Goal: Information Seeking & Learning: Find specific fact

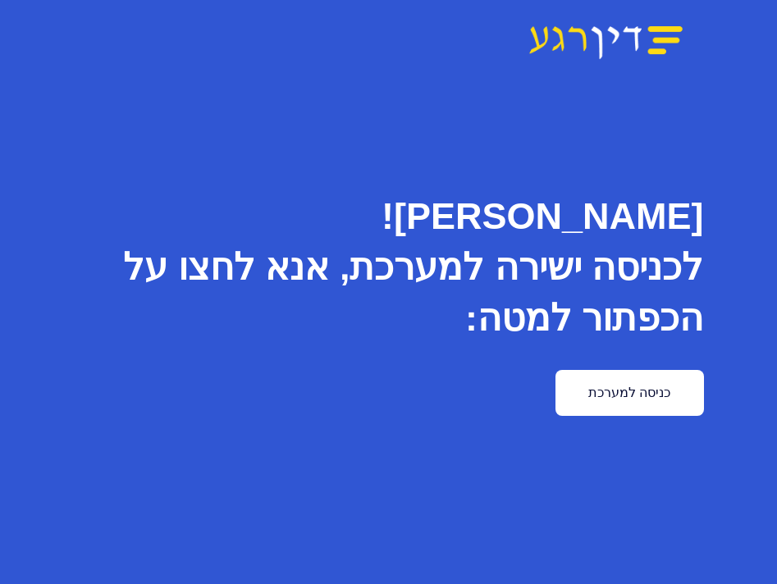
click at [676, 396] on link "כניסה למערכת" at bounding box center [630, 393] width 148 height 46
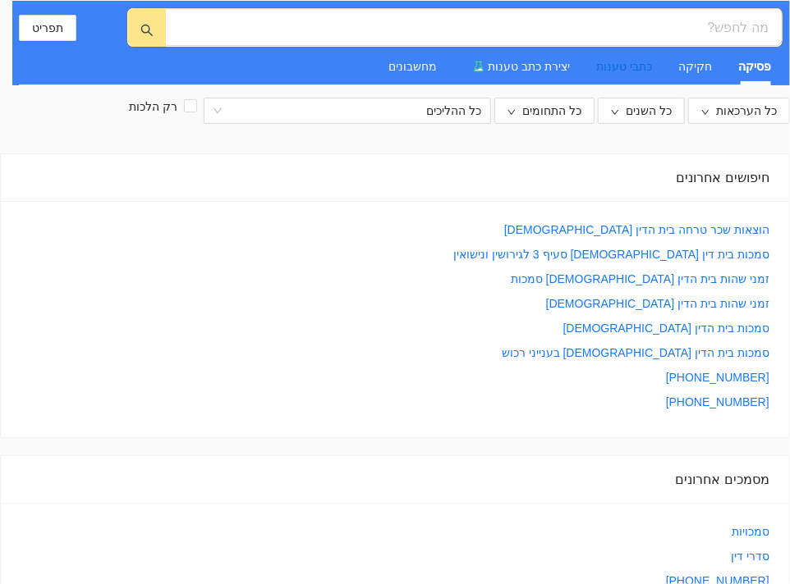
click at [624, 68] on div "כתבי טענות" at bounding box center [624, 66] width 56 height 18
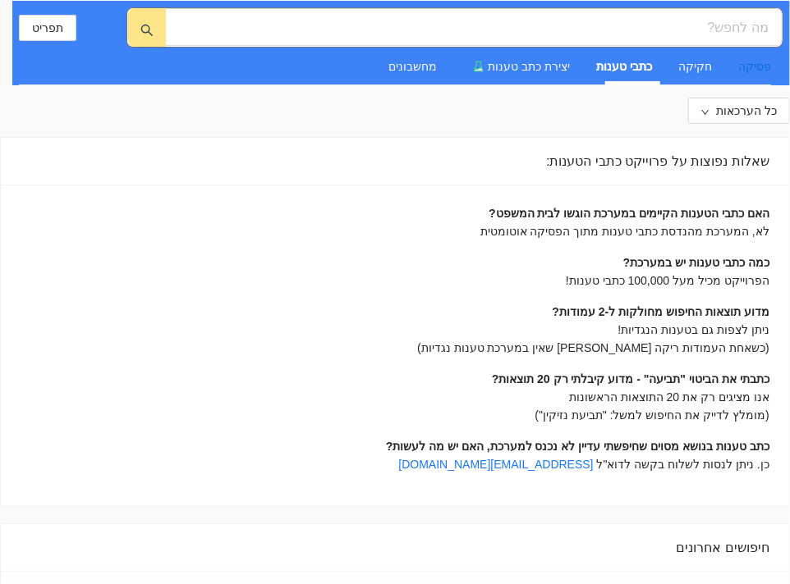
click at [753, 64] on div "פסיקה" at bounding box center [754, 66] width 33 height 18
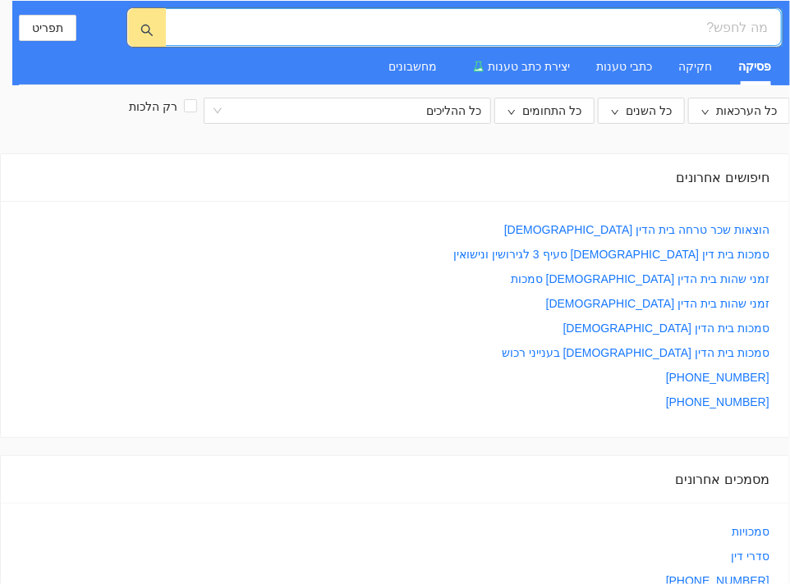
click at [729, 19] on input "search" at bounding box center [479, 27] width 575 height 21
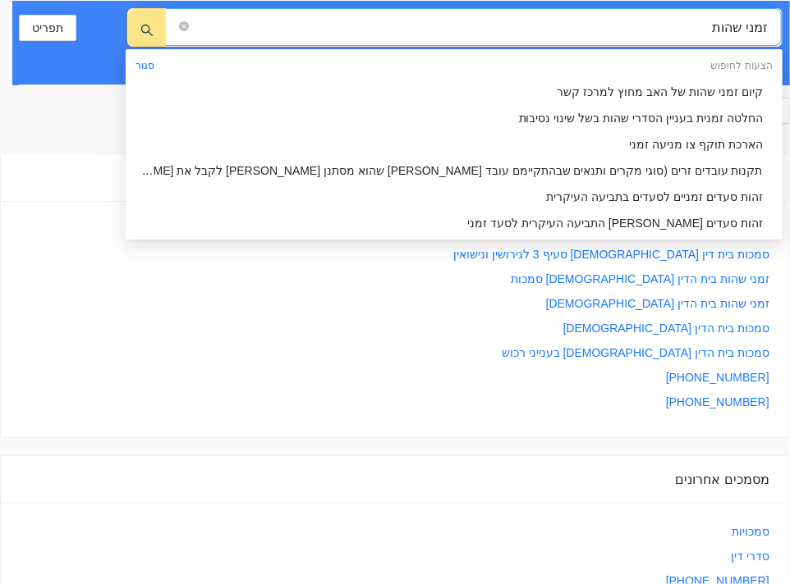
click at [768, 27] on span "זמני שהות" at bounding box center [473, 27] width 616 height 38
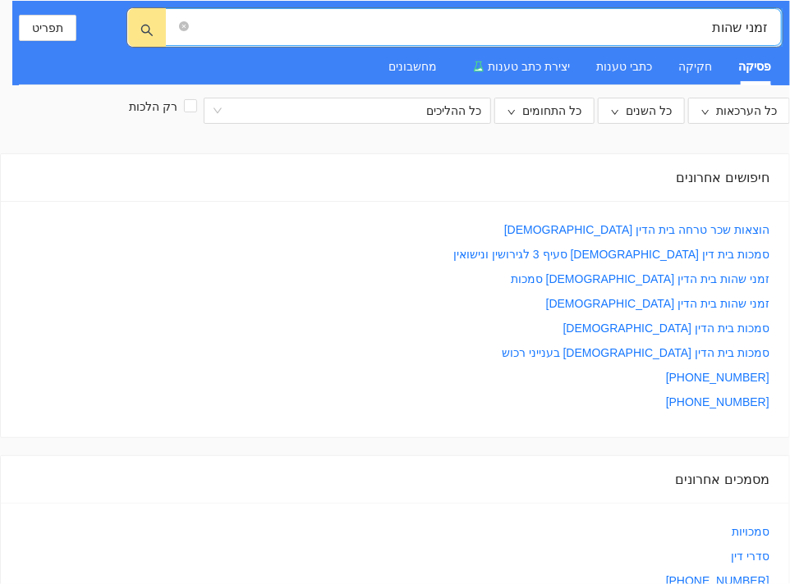
click at [763, 19] on input "זמני שהות" at bounding box center [479, 27] width 575 height 21
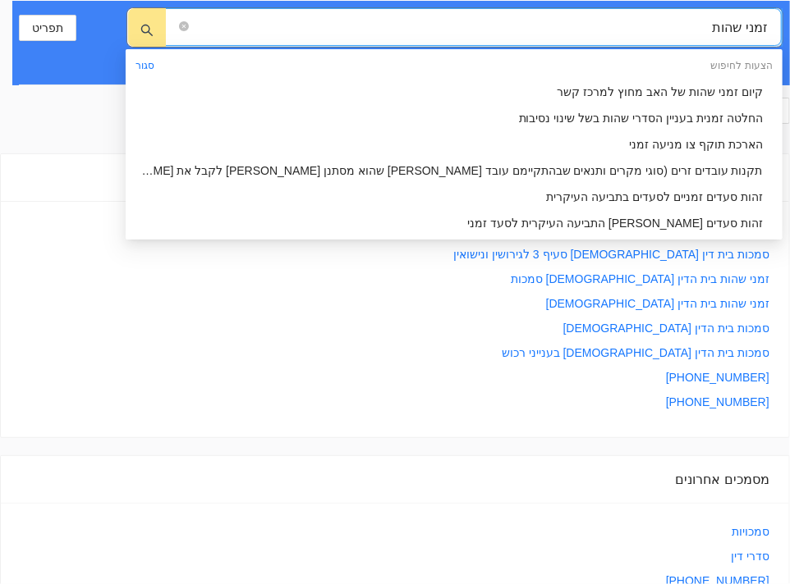
click at [767, 25] on input "זמני שהות" at bounding box center [479, 27] width 575 height 21
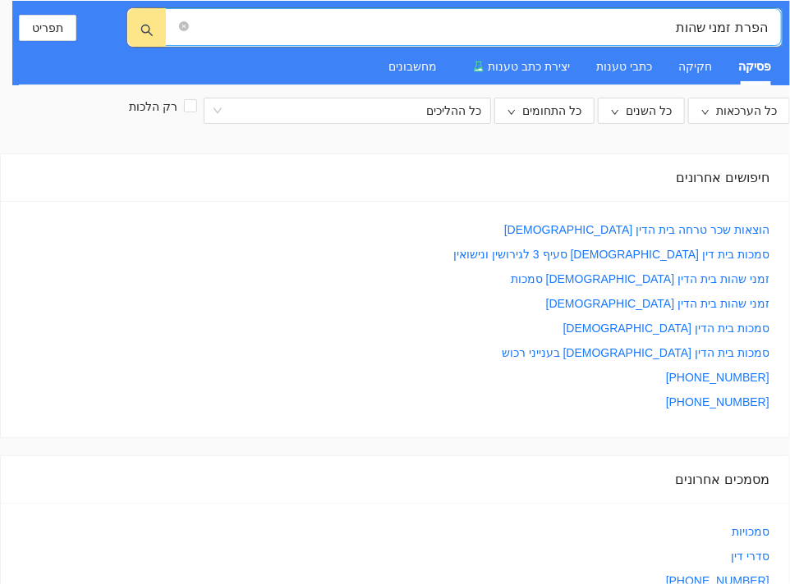
click at [662, 18] on input "הפרת זמני שהות" at bounding box center [479, 27] width 575 height 21
click at [152, 24] on icon "search" at bounding box center [146, 30] width 13 height 13
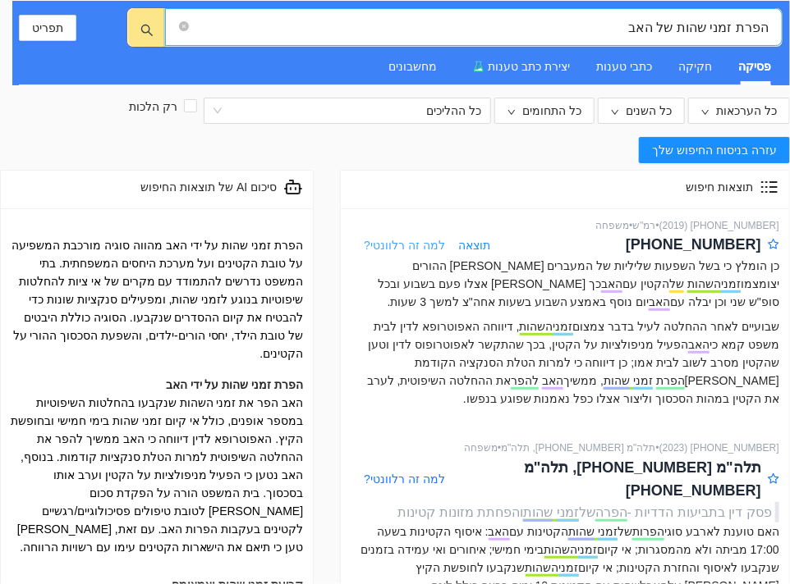
type input "הפרת זמני שהות של האב"
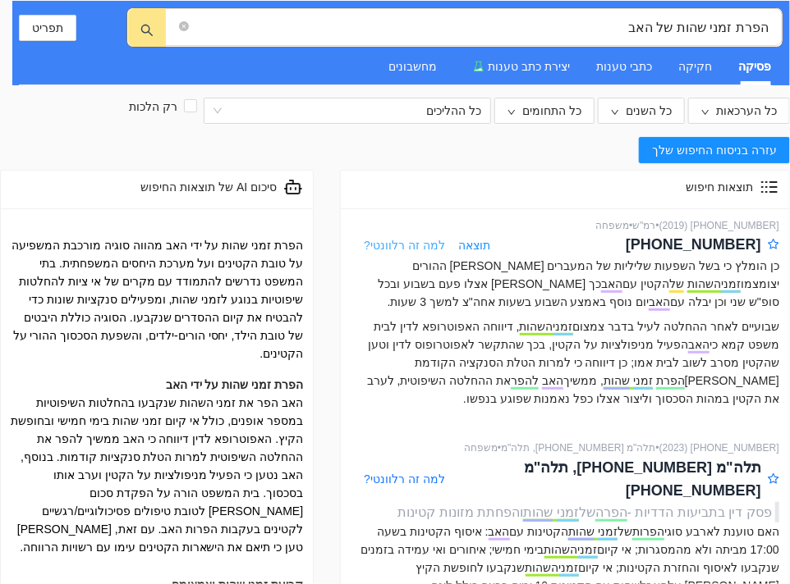
click at [393, 249] on span "למה זה רלוונטי?" at bounding box center [404, 245] width 81 height 13
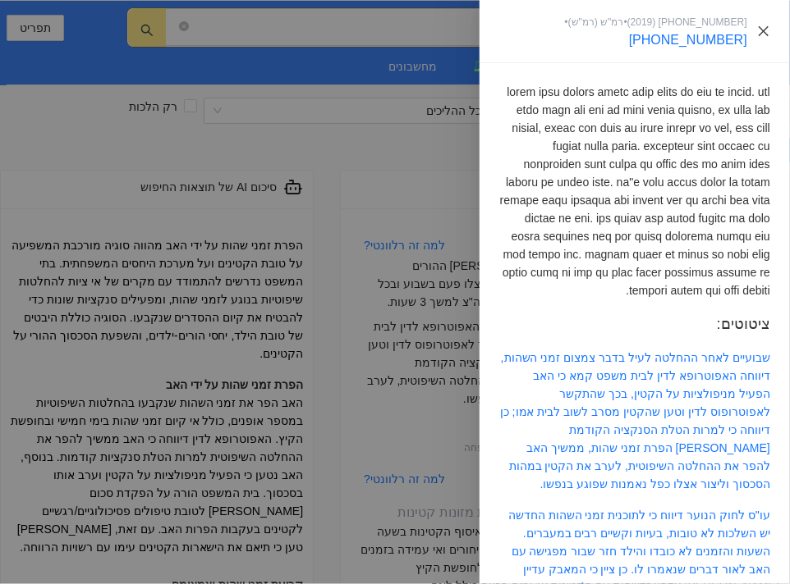
click at [758, 29] on icon "close" at bounding box center [763, 31] width 13 height 13
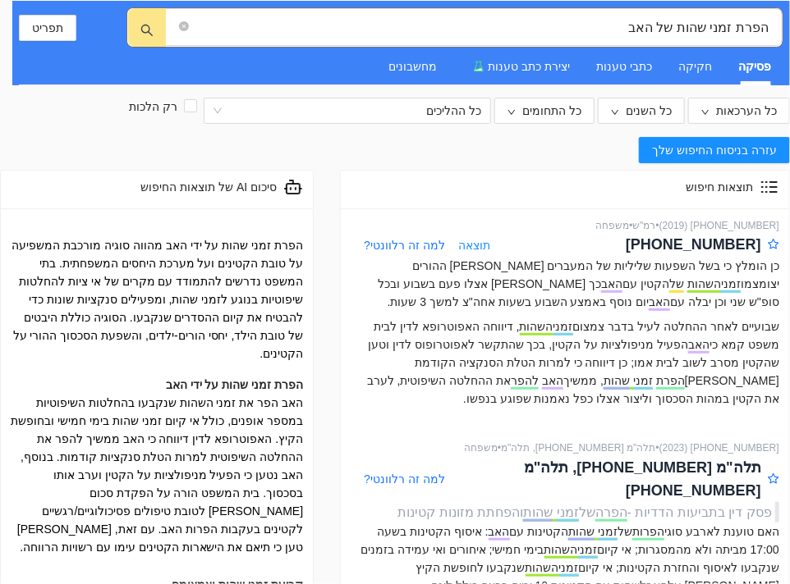
click at [469, 246] on span "תוצאה" at bounding box center [474, 245] width 32 height 18
click at [466, 245] on span "תוצאה" at bounding box center [474, 245] width 32 height 18
click at [463, 245] on p "לאחר שעיינתי בבקשת רשות הערעור על נספחיה, החלטתי לקיים בה דיון בהקדם בנוכחות הצ…" at bounding box center [583, 258] width 410 height 36
click at [418, 246] on p "לאחר שעיינתי בבקשת רשות הערעור על נספחיה, החלטתי לקיים בה דיון בהקדם בנוכחות הצ…" at bounding box center [583, 258] width 410 height 36
click at [496, 242] on p "לאחר שעיינתי בבקשת רשות הערעור על נספחיה, החלטתי לקיים בה דיון בהקדם בנוכחות הצ…" at bounding box center [583, 258] width 410 height 36
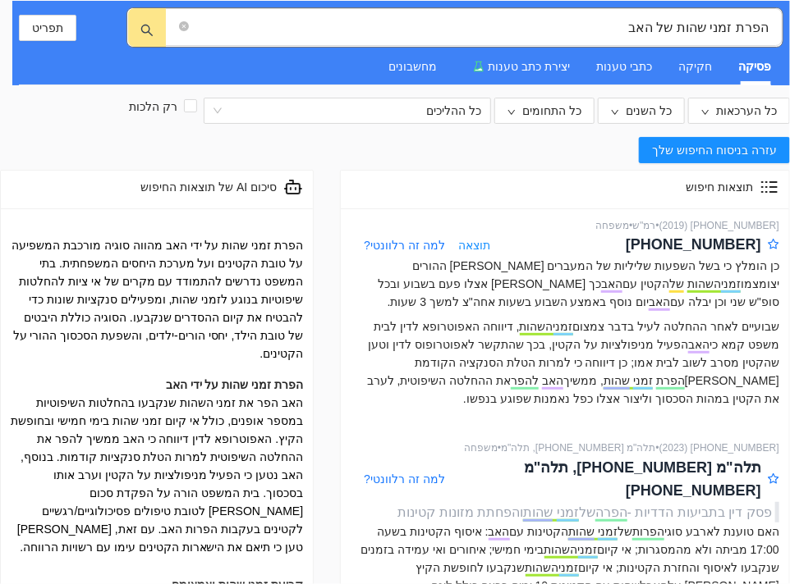
click at [466, 244] on span "תוצאה" at bounding box center [474, 245] width 32 height 18
click at [425, 245] on p "לאחר שעיינתי בבקשת רשות הערעור על נספחיה, החלטתי לקיים בה דיון בהקדם בנוכחות הצ…" at bounding box center [583, 258] width 410 height 36
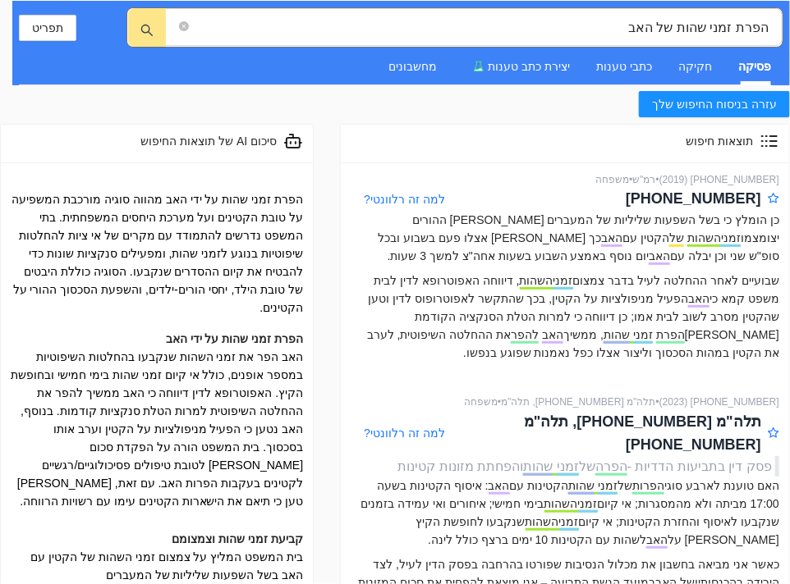
scroll to position [82, 0]
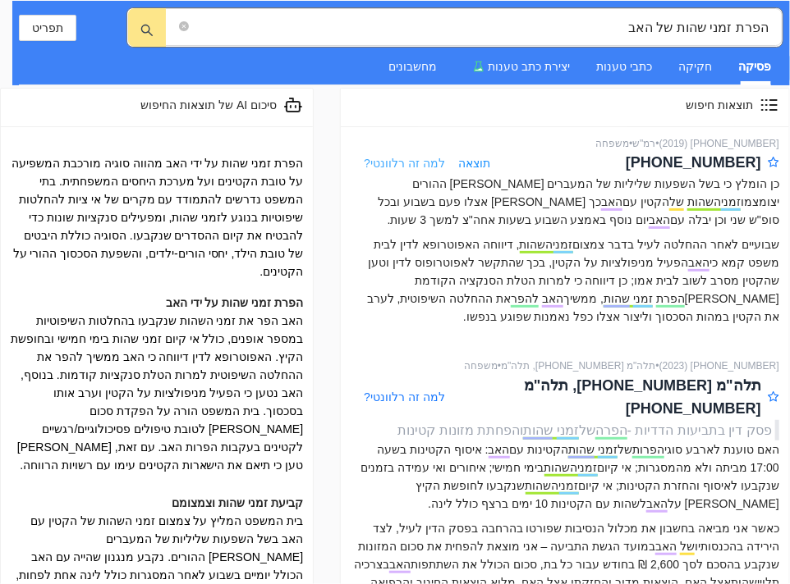
click at [405, 163] on span "למה זה רלוונטי?" at bounding box center [404, 163] width 81 height 13
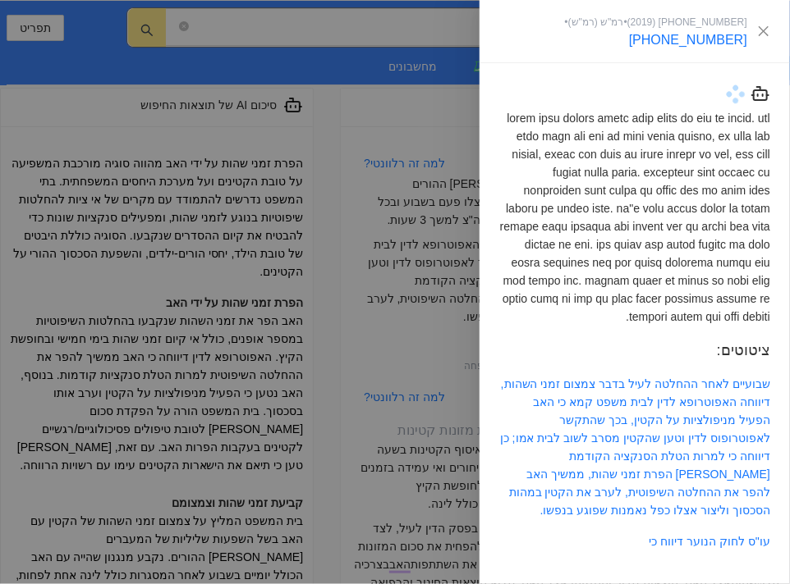
click at [424, 113] on div at bounding box center [395, 292] width 790 height 584
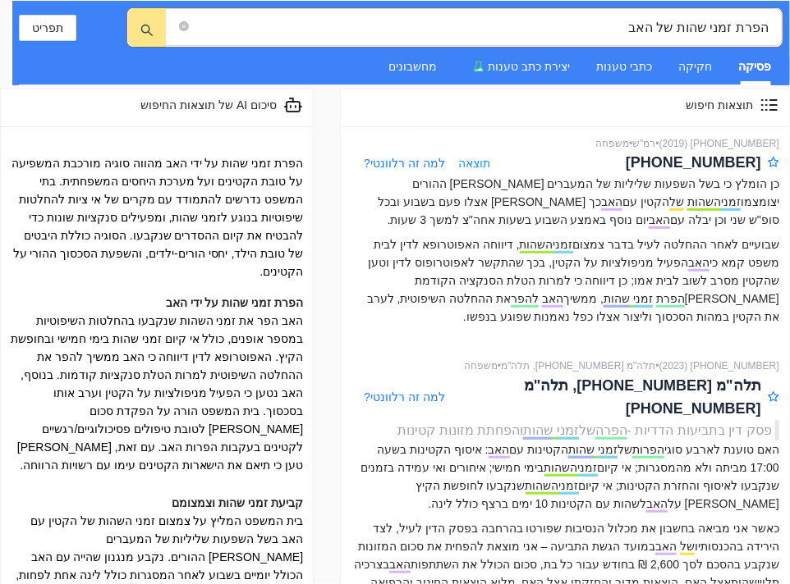
click at [469, 160] on span "תוצאה" at bounding box center [474, 163] width 32 height 18
click at [467, 392] on div "אשר על כן, אני קובעת כי זמני השהות בין האב לבין הקטין ייפסקו לאלתר. לאחר שעיינת…" at bounding box center [583, 296] width 410 height 520
click at [418, 161] on p at bounding box center [583, 108] width 410 height 144
click at [397, 166] on p at bounding box center [583, 108] width 410 height 144
click at [752, 69] on p at bounding box center [583, 108] width 410 height 144
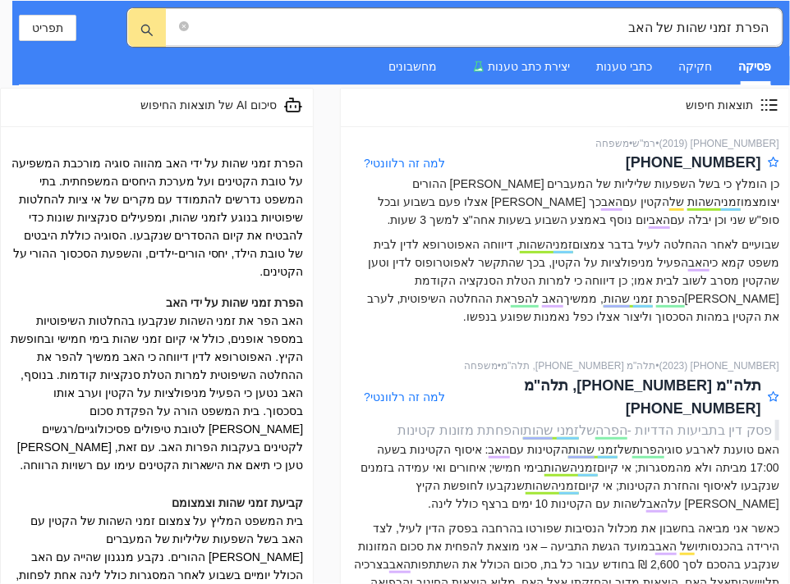
click at [657, 57] on p at bounding box center [583, 108] width 410 height 144
click at [698, 71] on p at bounding box center [583, 108] width 410 height 144
click at [476, 157] on span "תוצאה" at bounding box center [474, 163] width 32 height 18
click at [401, 166] on span "למה זה רלוונטי?" at bounding box center [404, 163] width 81 height 13
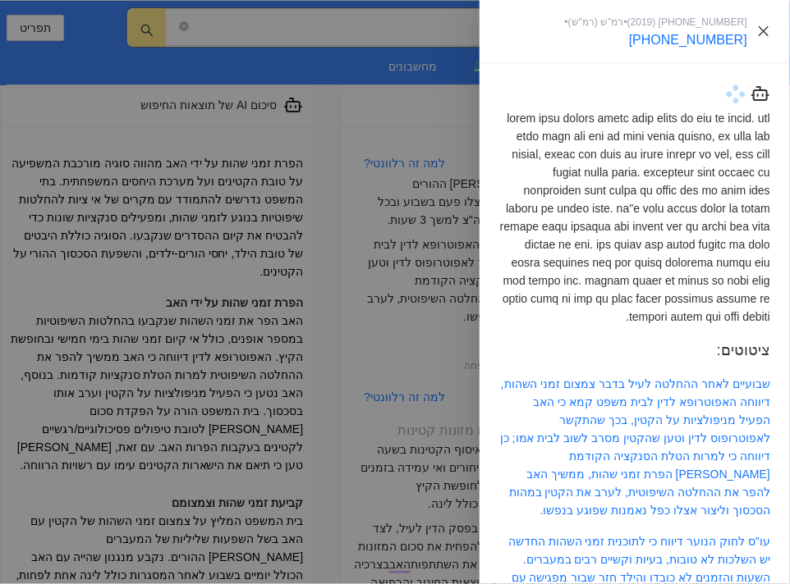
click at [765, 30] on icon "close" at bounding box center [763, 31] width 13 height 13
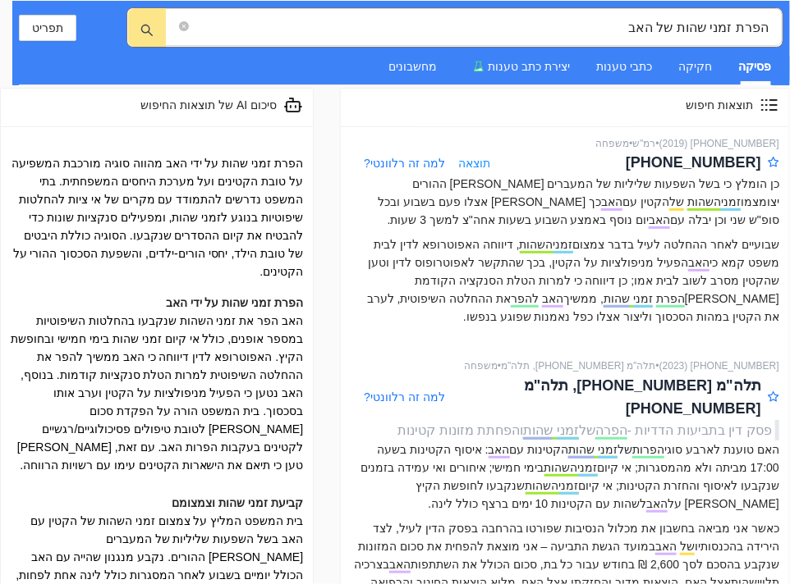
click at [476, 157] on span "תוצאה" at bounding box center [474, 163] width 32 height 18
click at [396, 389] on p "במקרה דנן סבורני, כי טרם מוצה במידה מספקת האפיק הטיפולי לאב במסגרת זמני השהות ה…" at bounding box center [583, 407] width 410 height 36
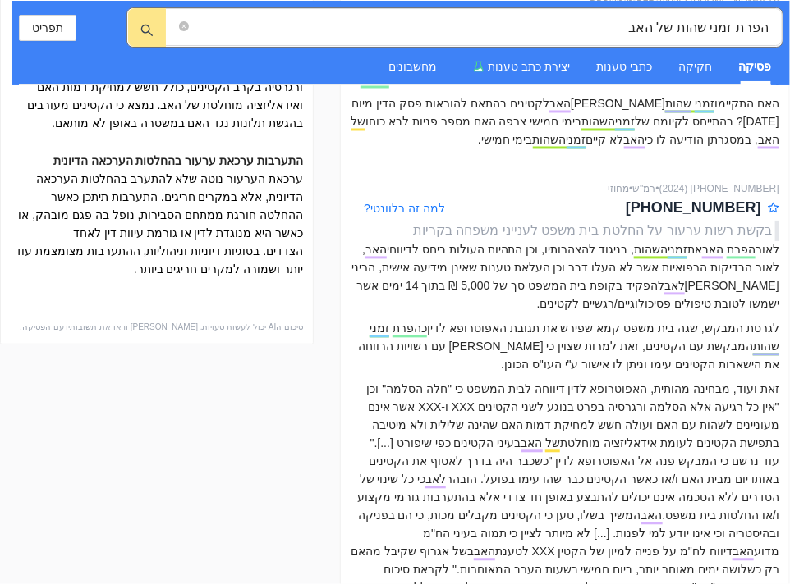
scroll to position [904, 0]
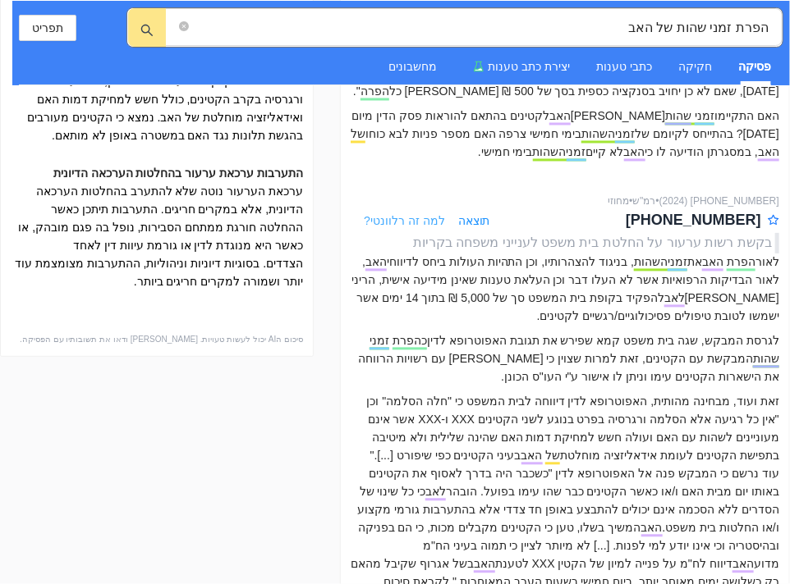
click at [381, 215] on span "למה זה רלוונטי?" at bounding box center [404, 221] width 81 height 13
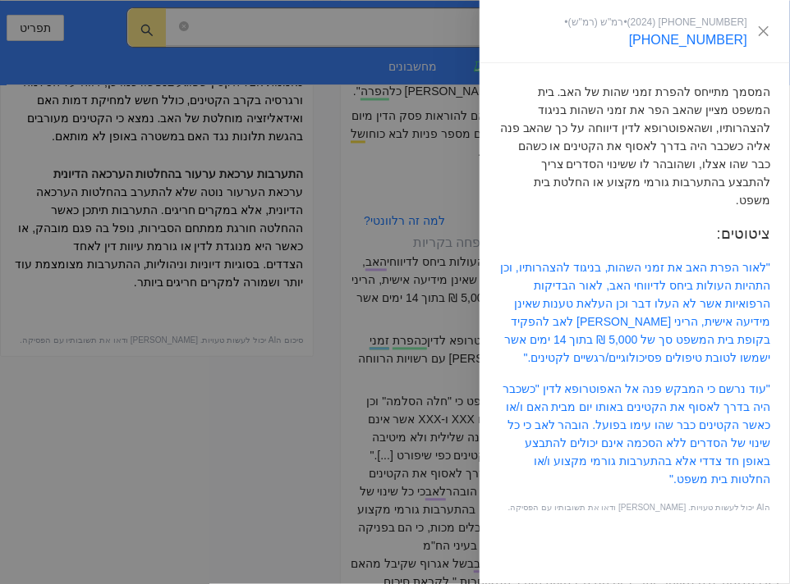
click at [245, 318] on div at bounding box center [395, 292] width 790 height 584
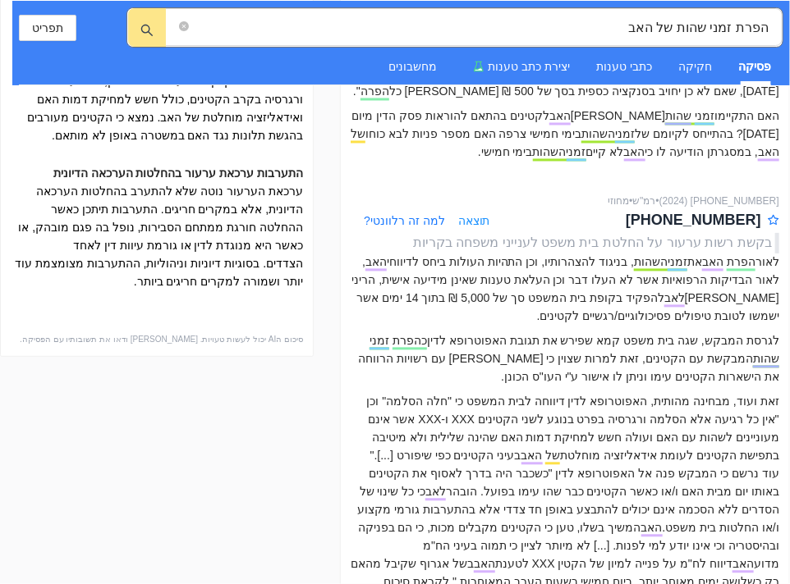
click at [465, 213] on span "תוצאה" at bounding box center [474, 222] width 32 height 18
click at [469, 213] on span "תוצאה" at bounding box center [474, 222] width 32 height 18
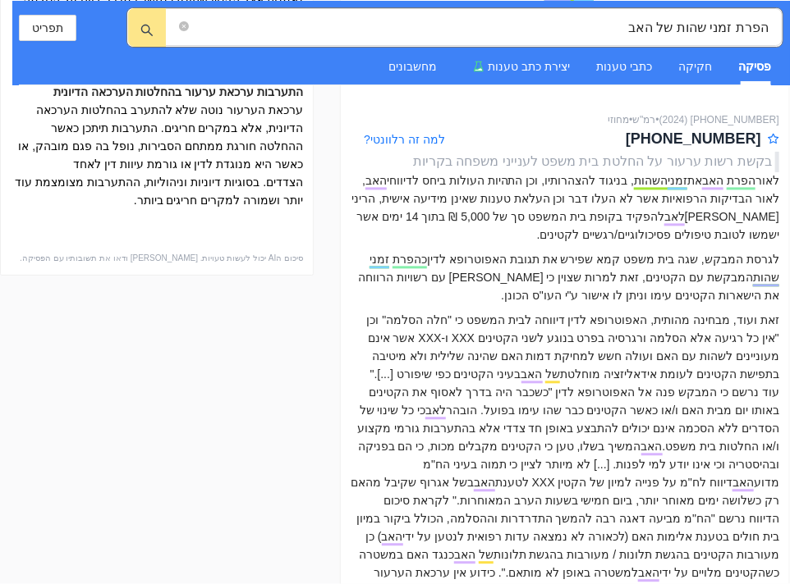
scroll to position [986, 0]
click at [474, 131] on span "תוצאה" at bounding box center [474, 140] width 32 height 18
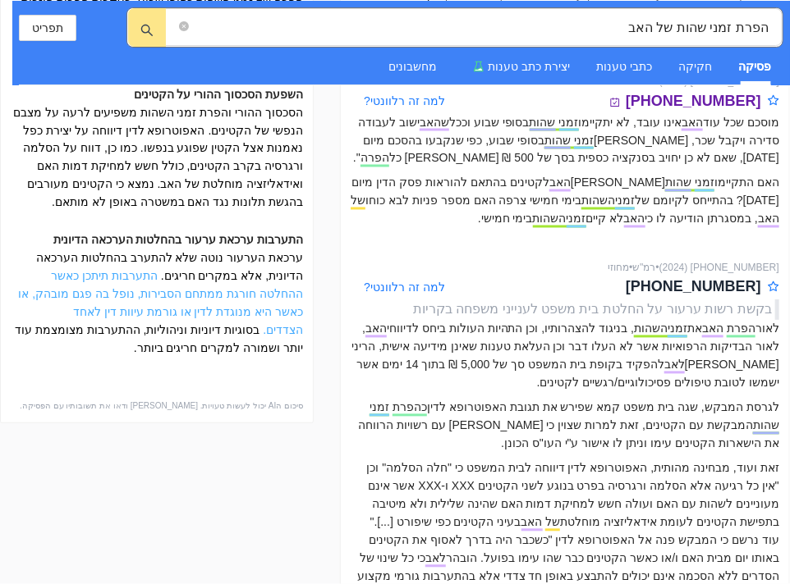
scroll to position [740, 0]
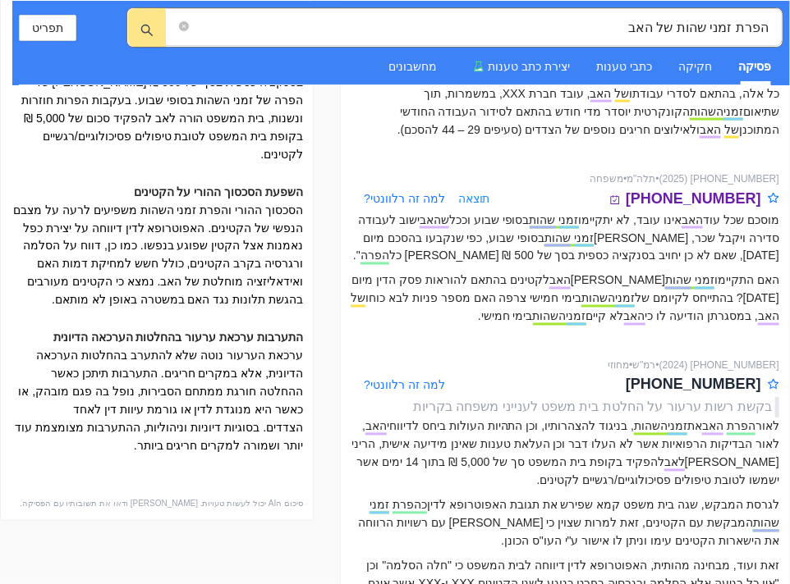
click at [465, 190] on span "תוצאה" at bounding box center [474, 199] width 32 height 18
click at [469, 377] on span "תוצאה" at bounding box center [474, 386] width 32 height 18
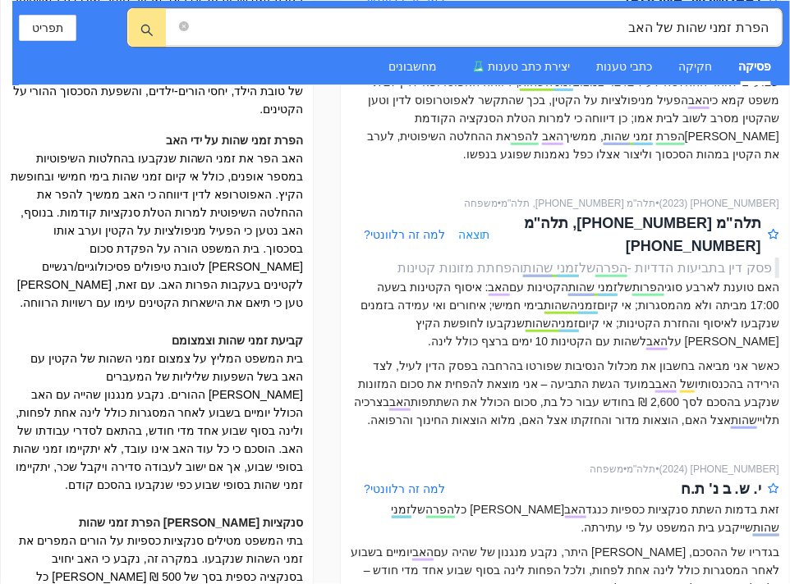
scroll to position [246, 0]
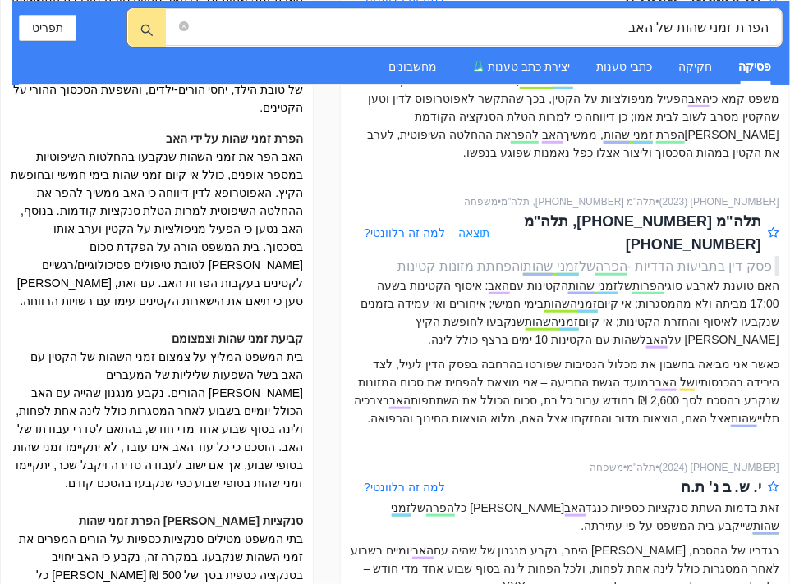
click at [479, 224] on span "תוצאה" at bounding box center [474, 233] width 32 height 18
click at [468, 224] on span "תוצאה" at bounding box center [474, 233] width 32 height 18
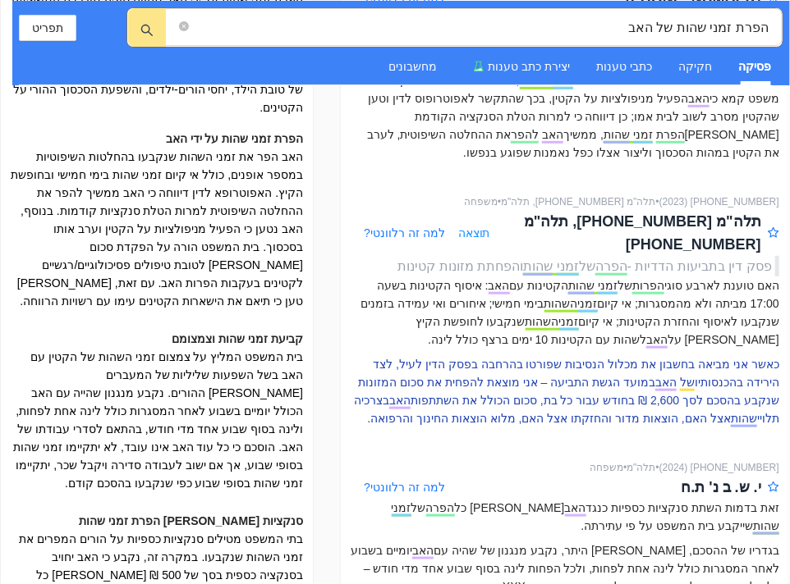
click at [435, 355] on p "כאשר אני מביאה בחשבון את מכלול הנסיבות שפורטו בהרחבה בפסק הדין לעיל, לצד הירידה…" at bounding box center [564, 391] width 428 height 72
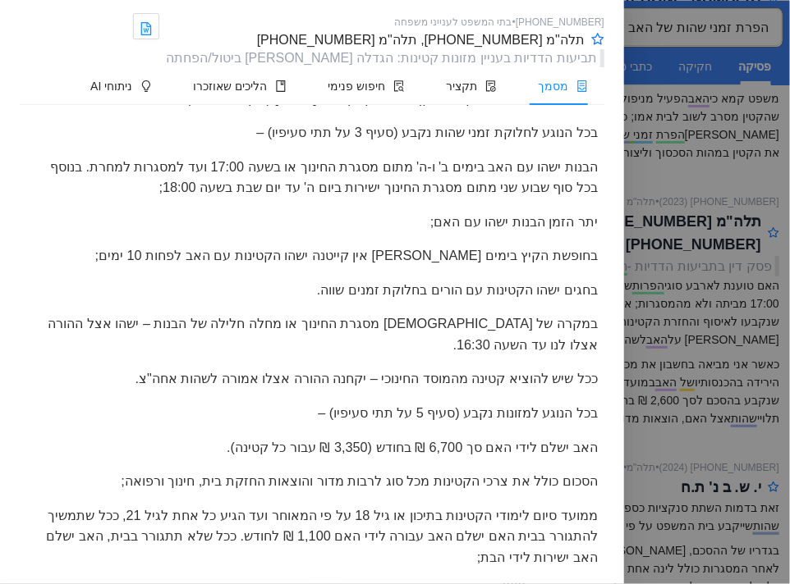
scroll to position [1083, 0]
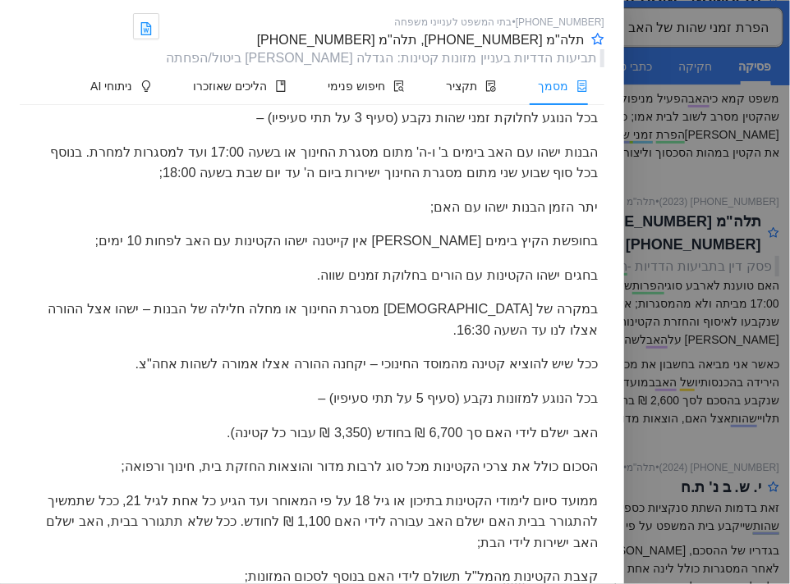
click at [668, 180] on div at bounding box center [395, 292] width 790 height 584
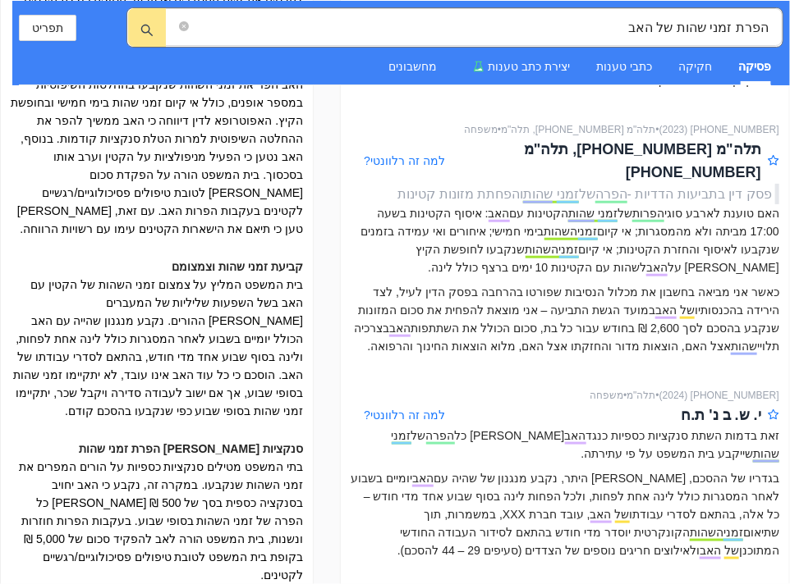
scroll to position [492, 0]
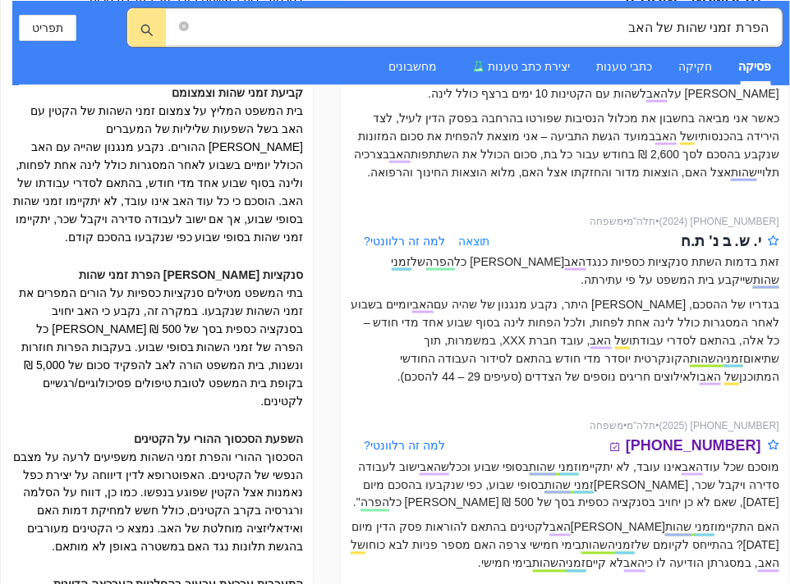
click at [474, 232] on span "תוצאה" at bounding box center [474, 241] width 32 height 18
click at [480, 232] on span "תוצאה" at bounding box center [474, 241] width 32 height 18
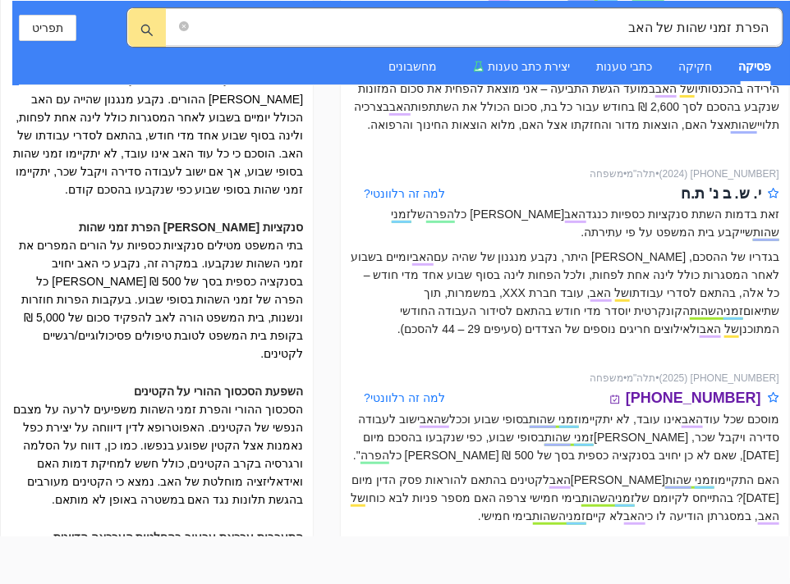
click at [506, 190] on div "לאחר שעיינתי במכלול המצוי בתיק שוכנעתי כי לא קמה עילה לשנות מן ההסדר הנוהג עתה,…" at bounding box center [583, 276] width 410 height 575
click at [414, 216] on p "לצד זאת, אני קובע מנגנון של חיוב כספי סביב ביצועו של ההסכם, ולפיו בגין כל מפגש …" at bounding box center [583, 221] width 410 height 108
click at [489, 186] on div "לאחר שעיינתי במכלול המצוי בתיק שוכנעתי כי לא קמה עילה לשנות מן ההסדר הנוהג עתה,…" at bounding box center [583, 276] width 410 height 575
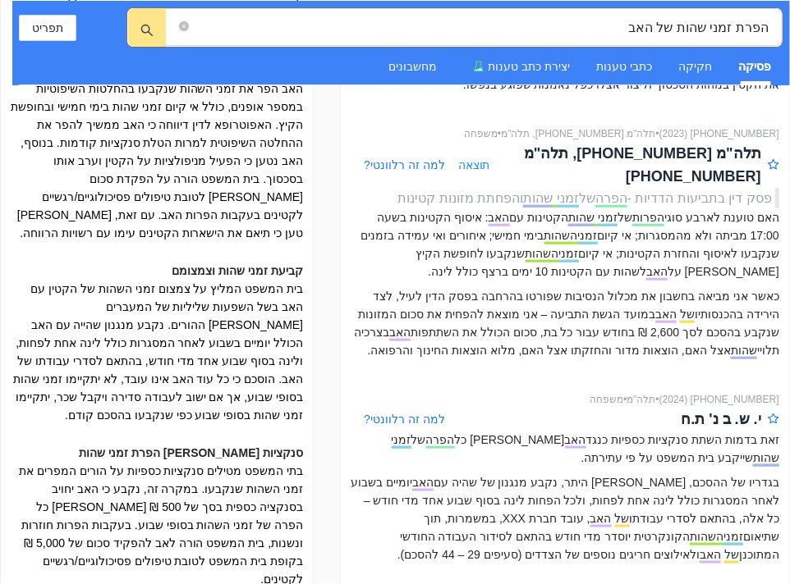
scroll to position [328, 0]
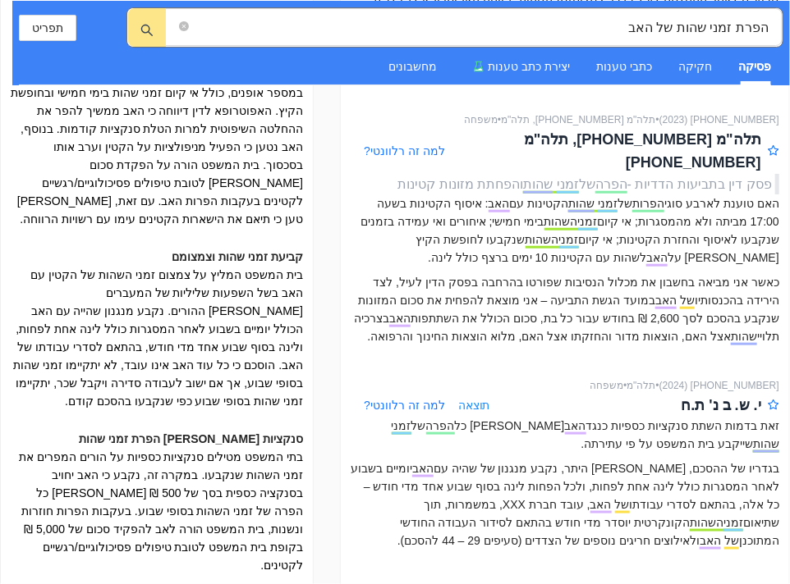
click at [481, 396] on span "תוצאה" at bounding box center [474, 405] width 32 height 18
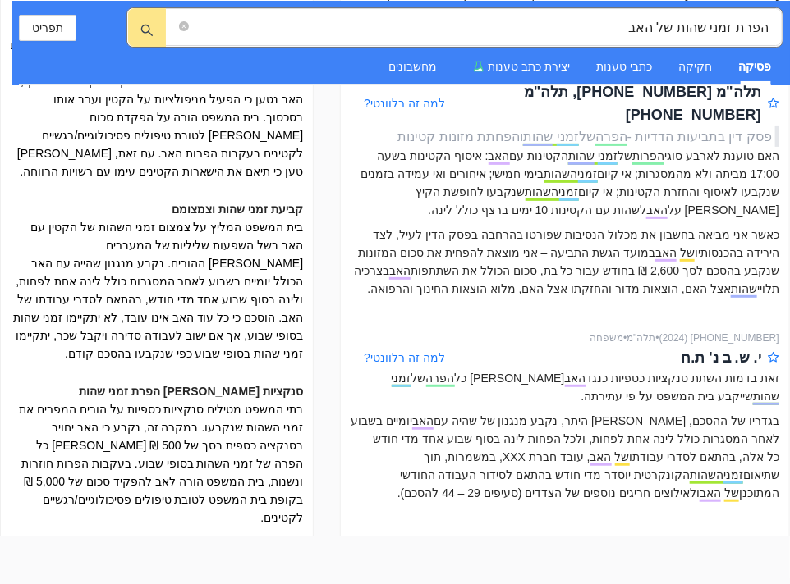
click at [423, 389] on p "עוד אני מחייב את ההורים לשמר ערוץ תקשורת ענייני ומכבד ביניהם בכל הנוגע לקטינות …" at bounding box center [583, 407] width 410 height 36
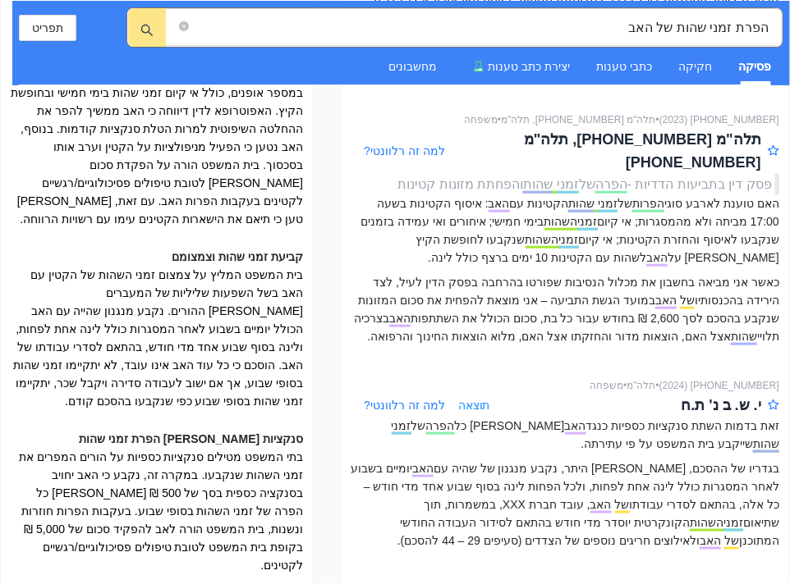
click at [469, 396] on span "תוצאה" at bounding box center [474, 405] width 32 height 18
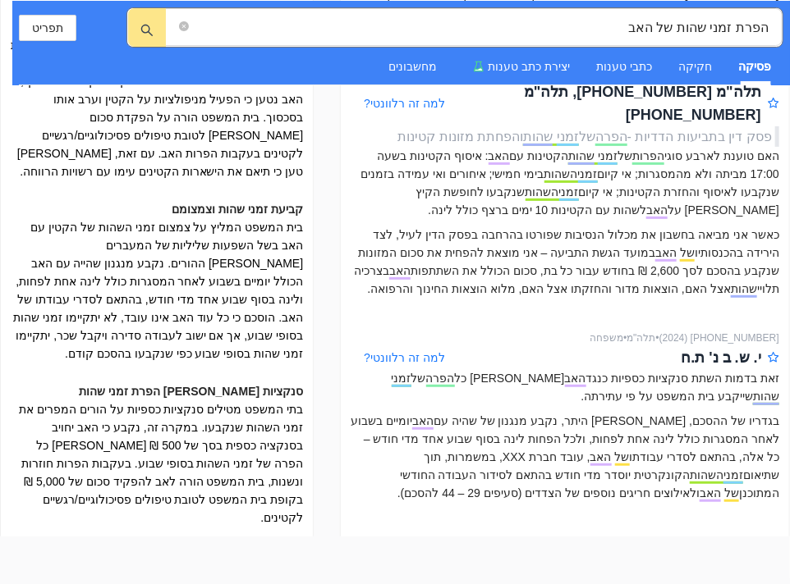
click at [431, 389] on p "עוד אני מחייב את ההורים לשמר ערוץ תקשורת ענייני ומכבד ביניהם בכל הנוגע לקטינות …" at bounding box center [583, 407] width 410 height 36
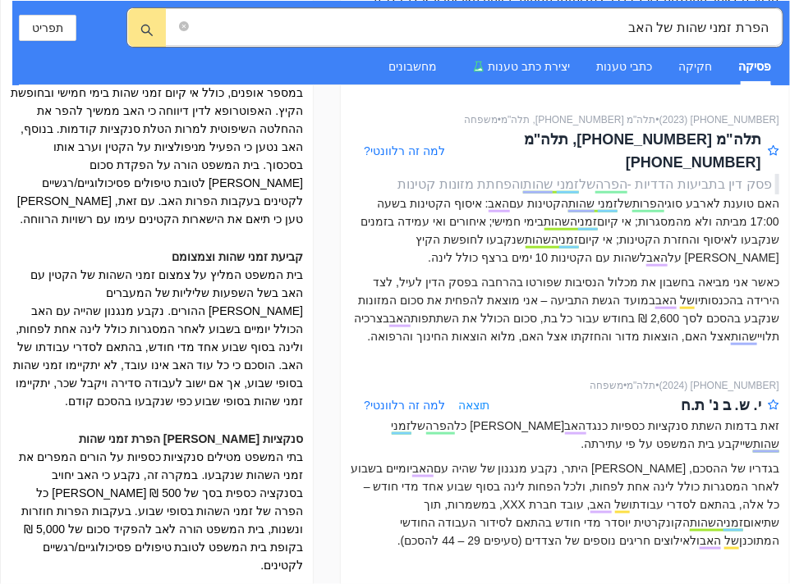
click at [471, 396] on span "תוצאה" at bounding box center [474, 405] width 32 height 18
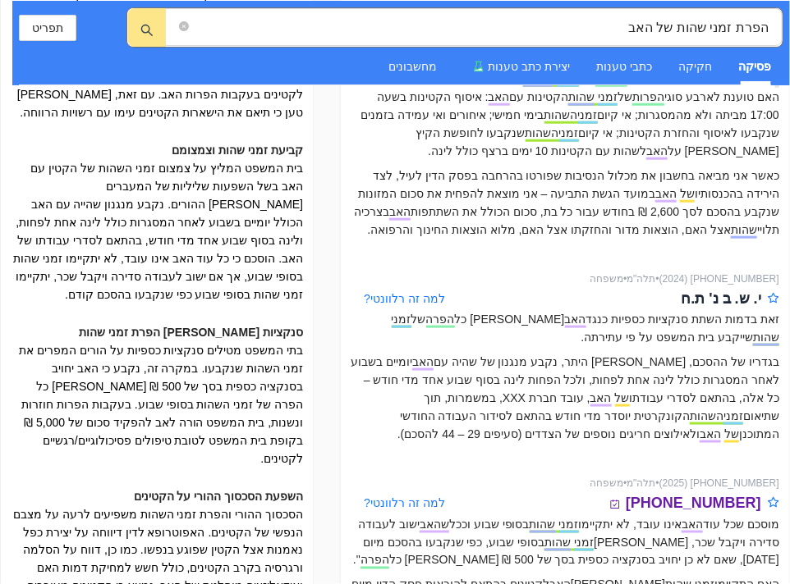
scroll to position [410, 0]
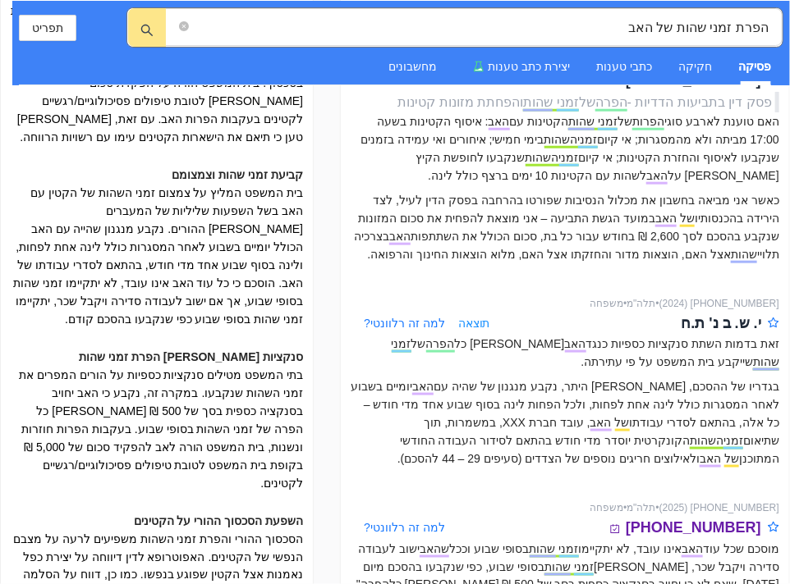
click at [474, 314] on span "תוצאה" at bounding box center [474, 323] width 32 height 18
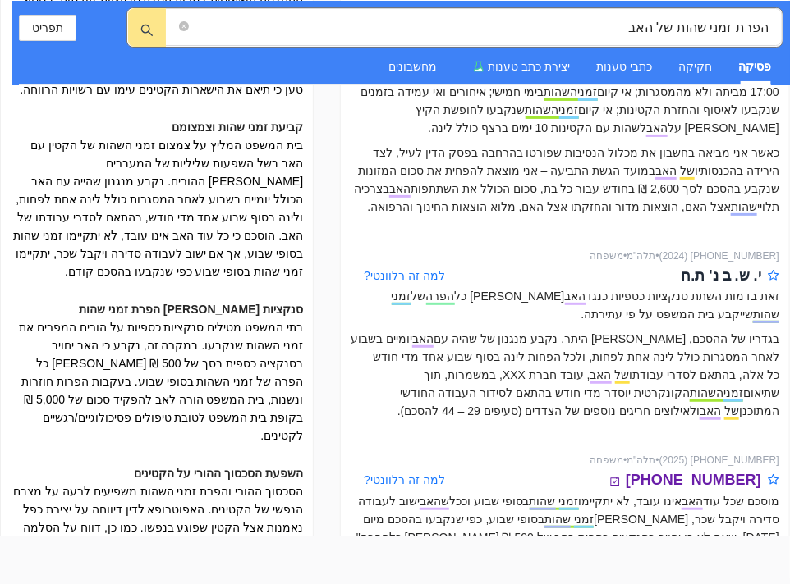
click at [718, 297] on p "שעה שההסכם מחייב תיאום מראש בין ההורים לפני תחילת כל חודש קלנדרי עם פרסום סידור…" at bounding box center [583, 332] width 410 height 90
click at [699, 287] on p "שעה שההסכם מחייב תיאום מראש בין ההורים לפני תחילת כל חודש קלנדרי עם פרסום סידור…" at bounding box center [583, 332] width 410 height 90
click at [700, 305] on p "שעה שההסכם מחייב תיאום מראש בין ההורים לפני תחילת כל חודש קלנדרי עם פרסום סידור…" at bounding box center [583, 332] width 410 height 90
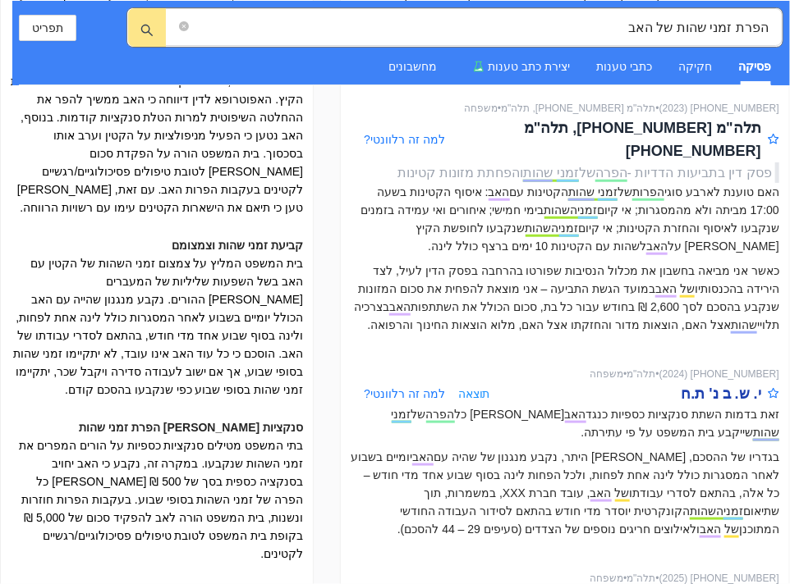
scroll to position [328, 0]
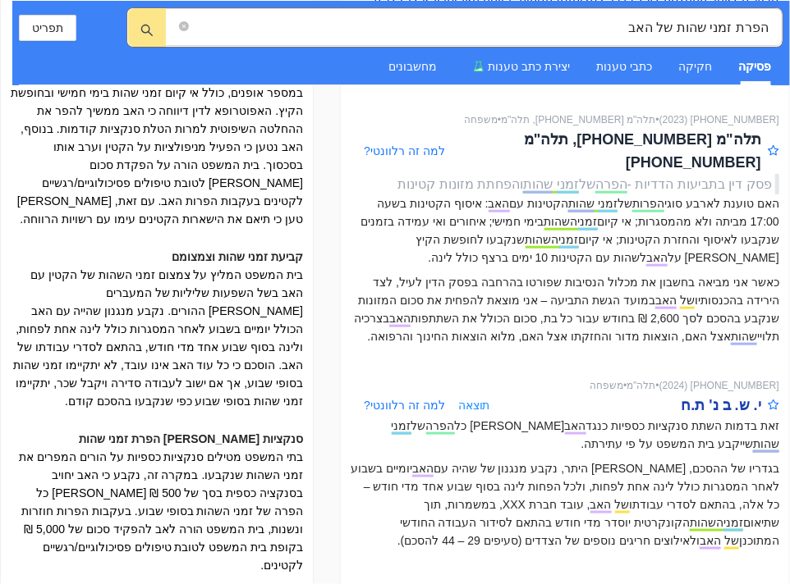
click at [151, 30] on icon "search" at bounding box center [146, 30] width 13 height 13
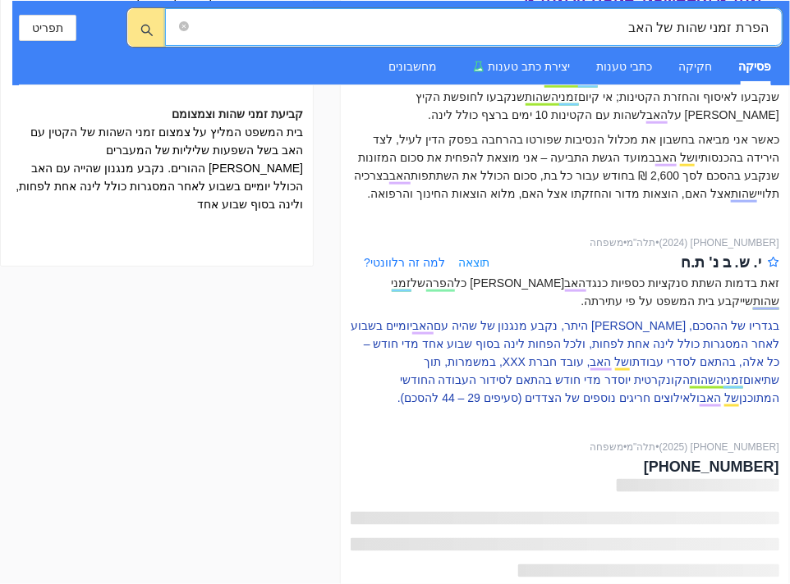
scroll to position [492, 0]
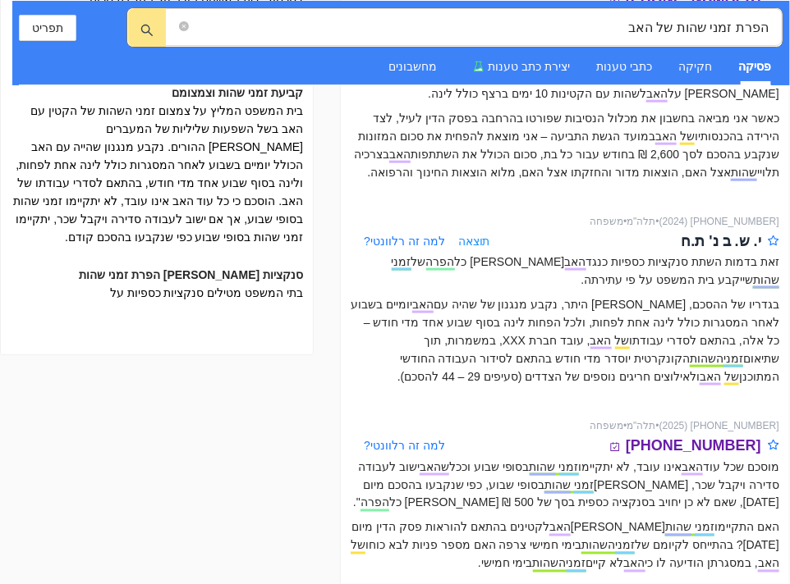
click at [479, 232] on span "תוצאה" at bounding box center [474, 241] width 32 height 18
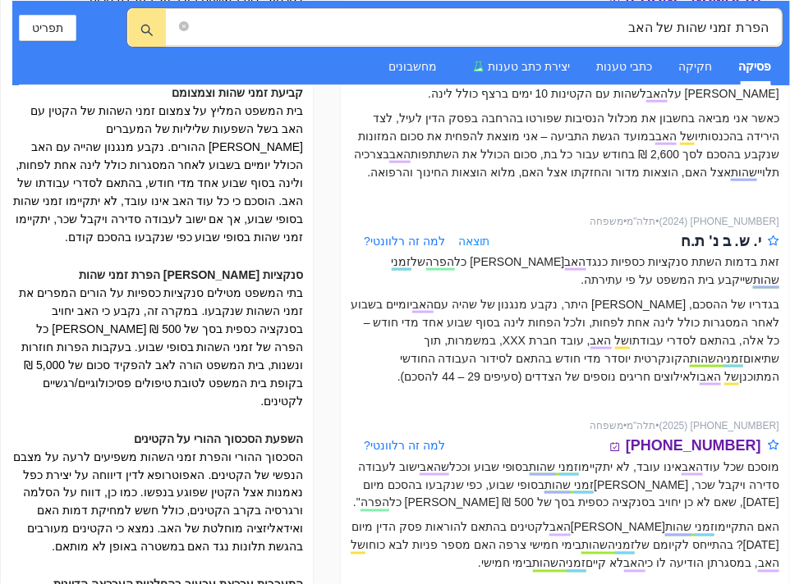
click at [470, 232] on span "תוצאה" at bounding box center [474, 241] width 32 height 18
click at [420, 235] on span "למה זה רלוונטי?" at bounding box center [404, 241] width 81 height 13
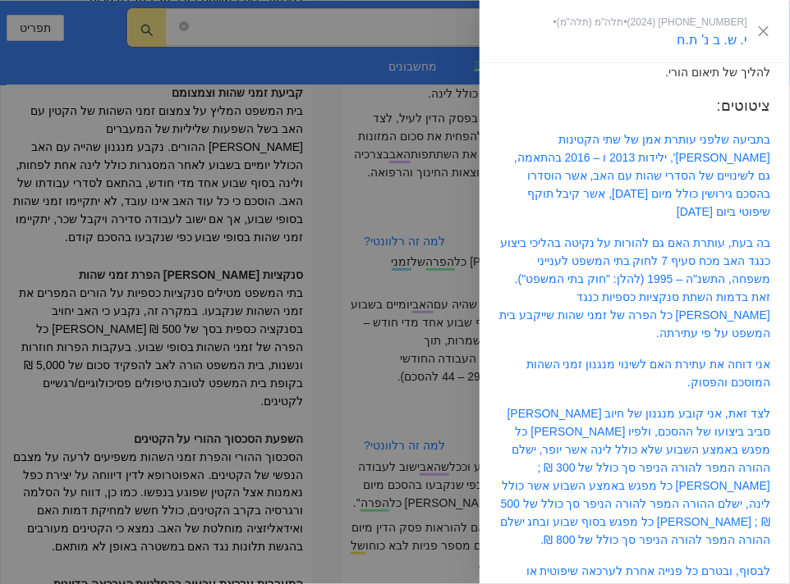
scroll to position [169, 0]
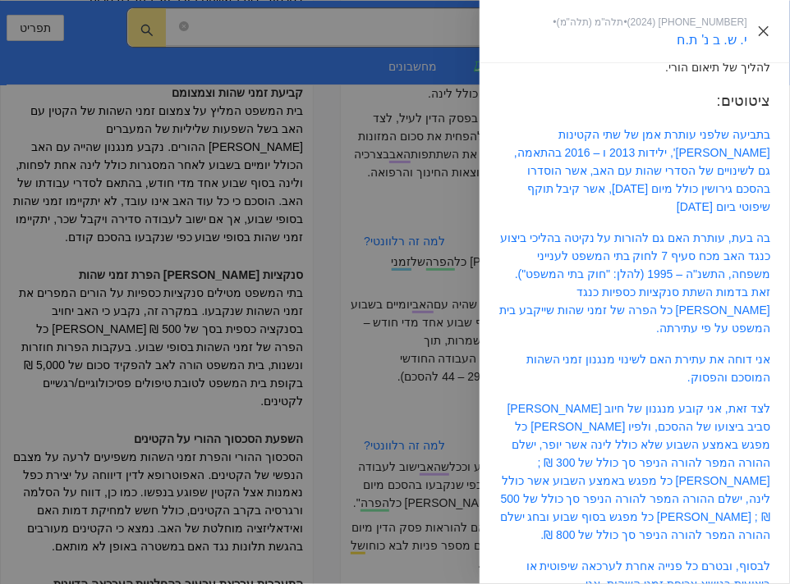
click at [762, 26] on icon "close" at bounding box center [763, 31] width 13 height 13
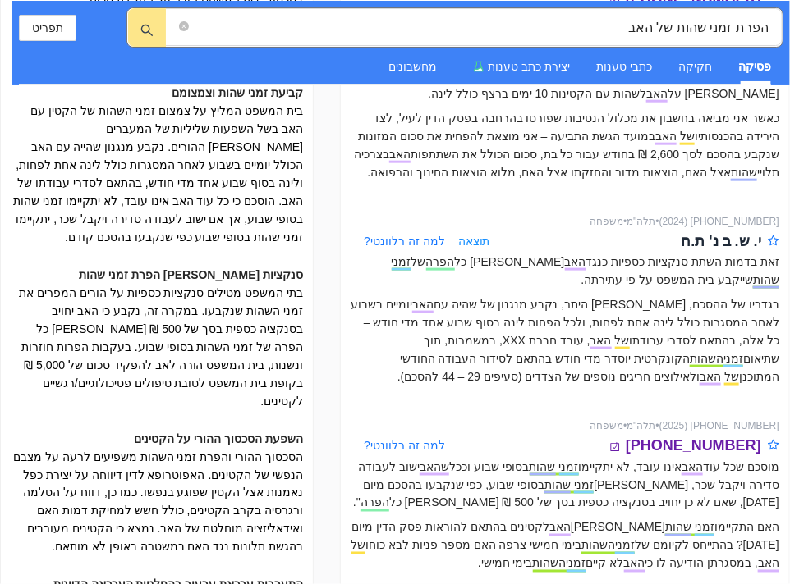
scroll to position [492, 0]
click at [697, 230] on div "י. ש. ב נ' ת.ח" at bounding box center [721, 241] width 80 height 23
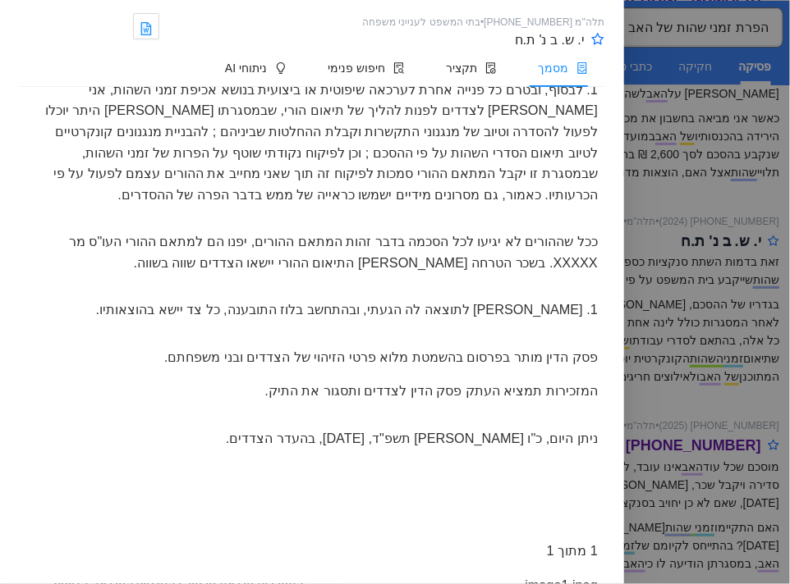
scroll to position [3480, 0]
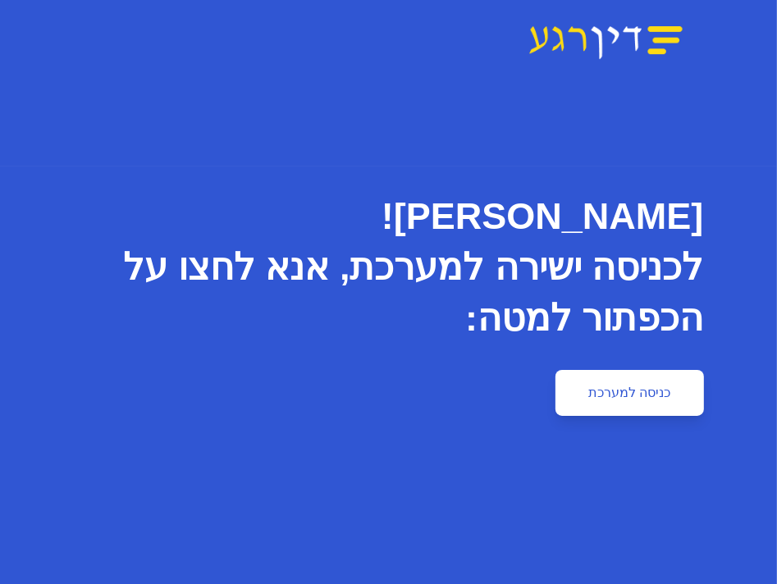
click at [618, 401] on link "כניסה למערכת" at bounding box center [630, 393] width 148 height 46
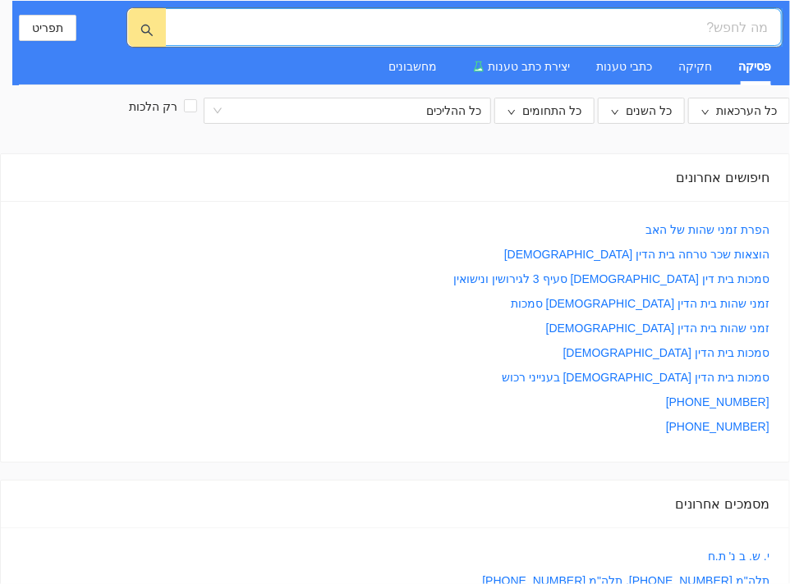
click at [743, 32] on input "search" at bounding box center [479, 27] width 575 height 21
type input "הפרת זמני שהיה מצד האב"
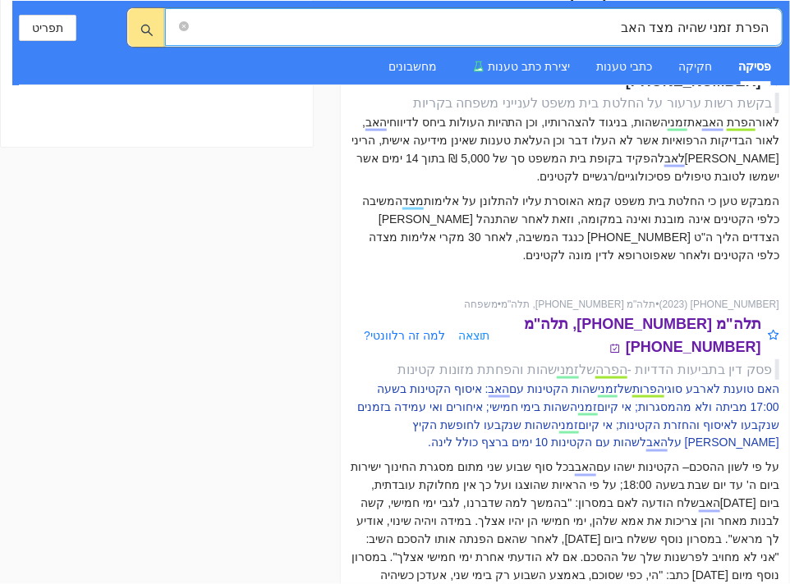
scroll to position [657, 0]
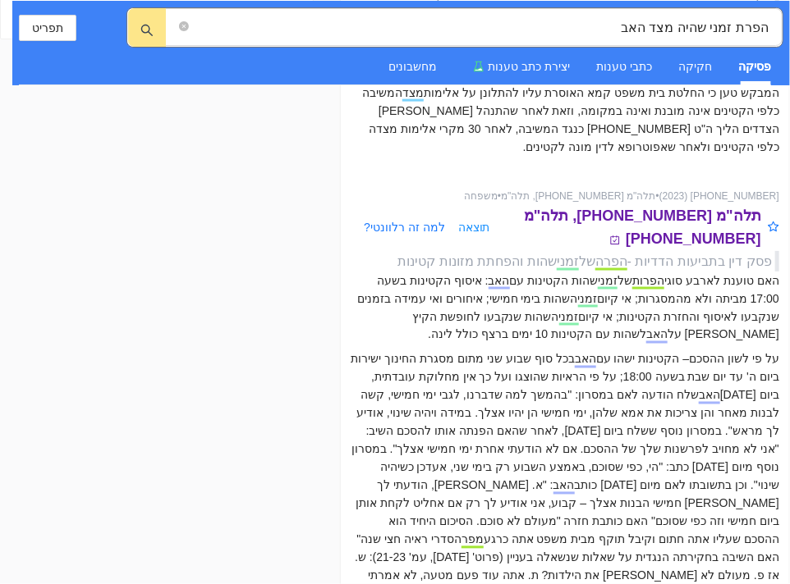
click at [473, 218] on span "תוצאה" at bounding box center [474, 227] width 32 height 18
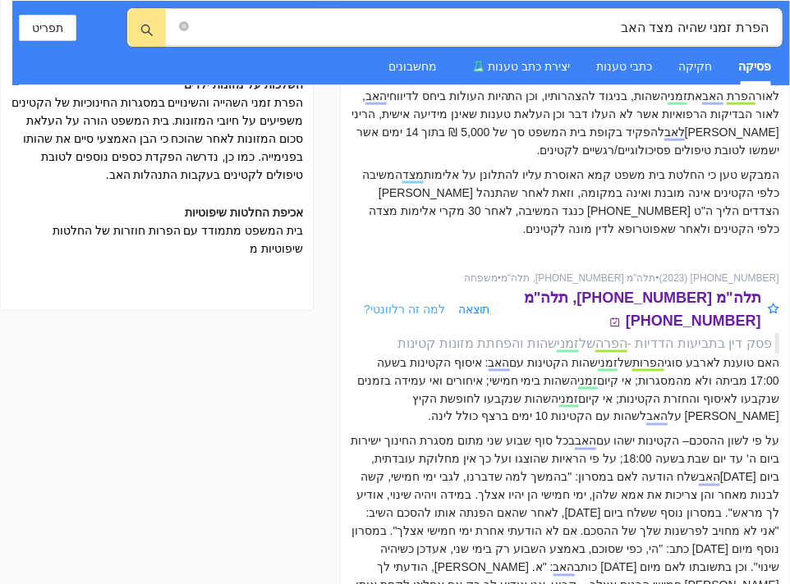
click at [410, 303] on span "למה זה רלוונטי?" at bounding box center [404, 309] width 81 height 13
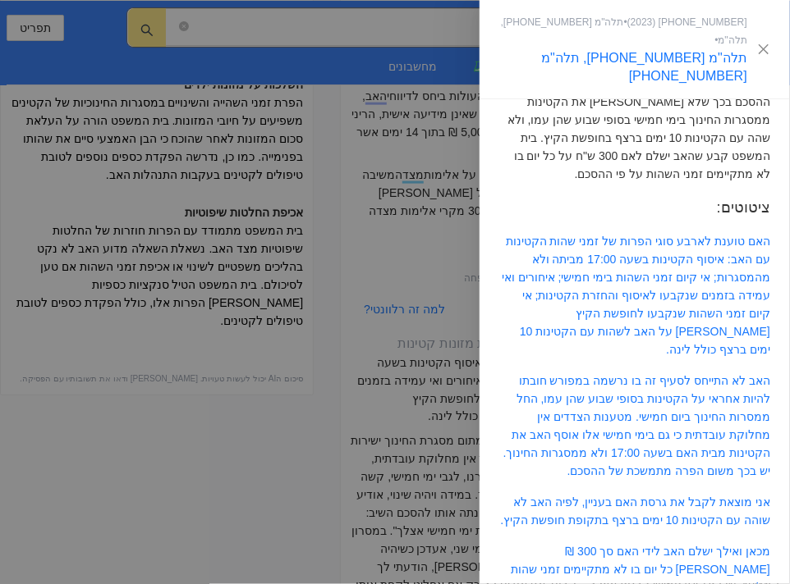
scroll to position [138, 0]
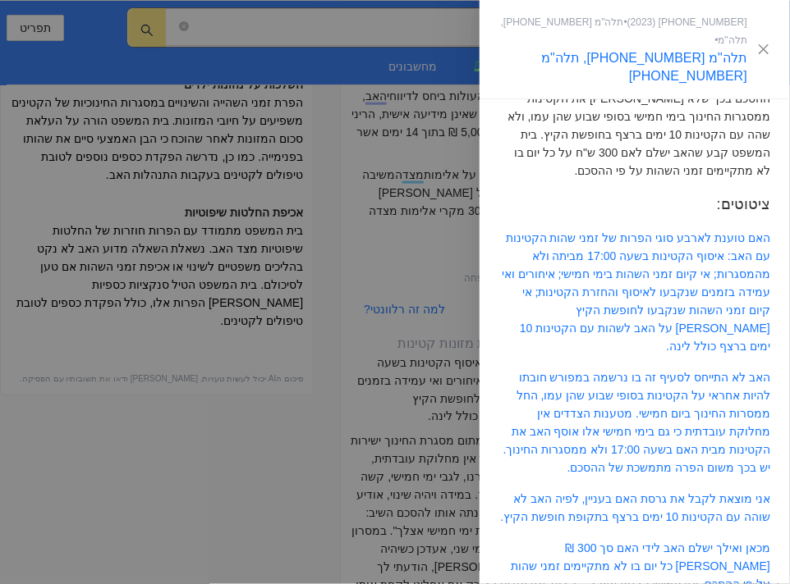
click at [185, 363] on div at bounding box center [395, 292] width 790 height 584
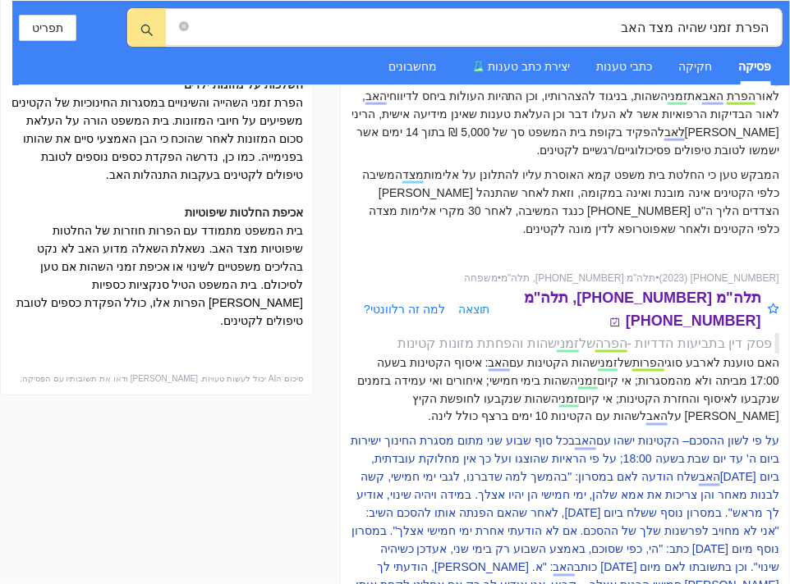
scroll to position [657, 0]
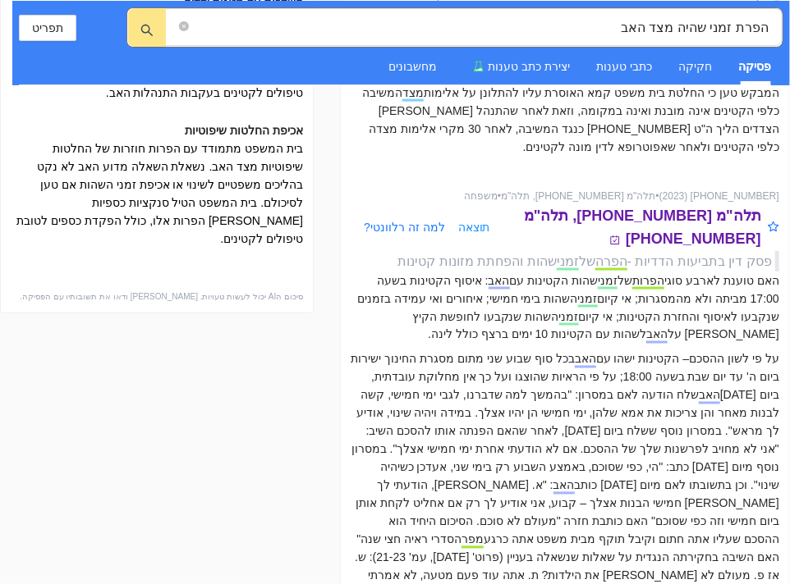
click at [476, 218] on span "תוצאה" at bounding box center [474, 227] width 32 height 18
click at [429, 198] on p "שוכנעתי כי שינוי אופן חלוקת צרכי הקטינות בין ההורים כפי שמתנהלים בפועל, באופן ב…" at bounding box center [571, 187] width 410 height 72
click at [420, 201] on p "שוכנעתי כי שינוי אופן חלוקת צרכי הקטינות בין ההורים כפי שמתנהלים בפועל, באופן ב…" at bounding box center [571, 187] width 410 height 72
click at [141, 23] on span "search" at bounding box center [146, 30] width 13 height 14
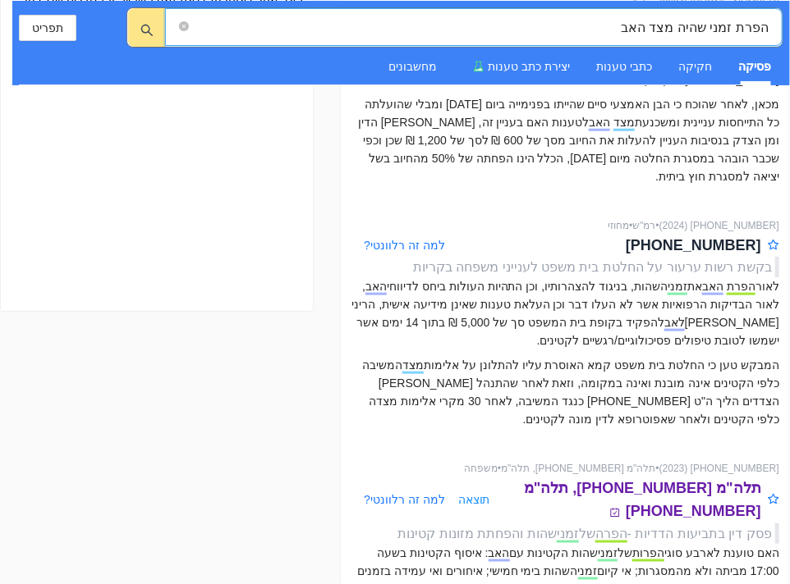
scroll to position [492, 0]
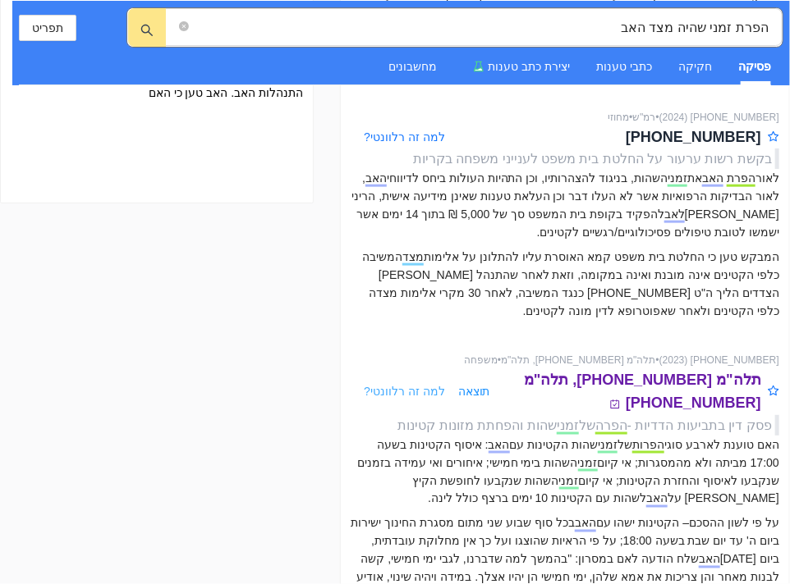
click at [405, 385] on span "למה זה רלוונטי?" at bounding box center [404, 391] width 81 height 13
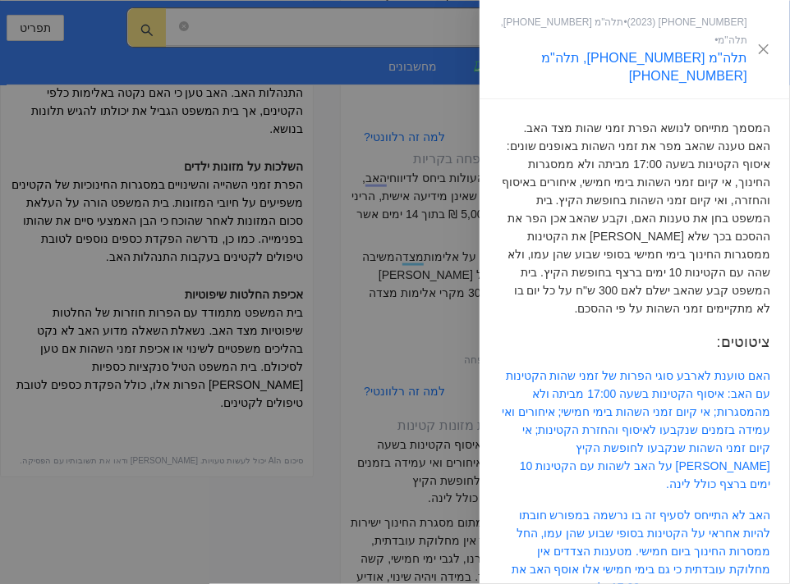
click at [437, 311] on div at bounding box center [395, 292] width 790 height 584
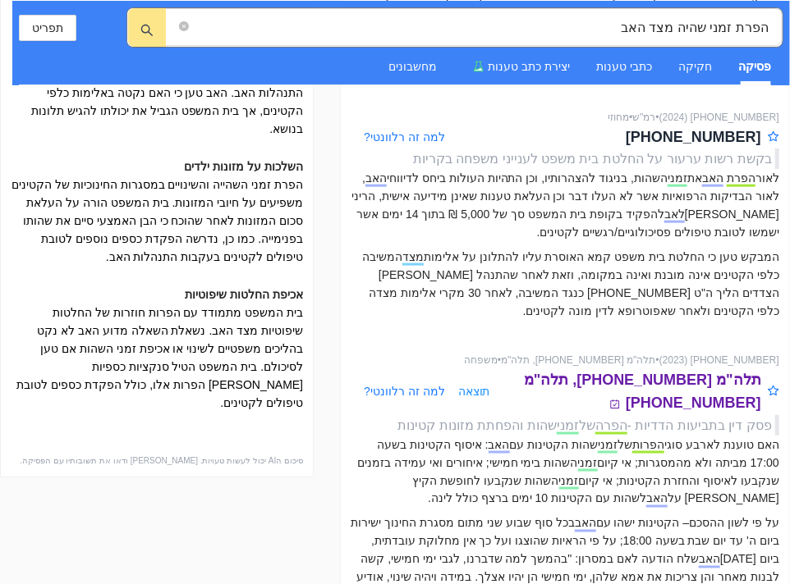
click at [474, 382] on span "תוצאה" at bounding box center [474, 391] width 32 height 18
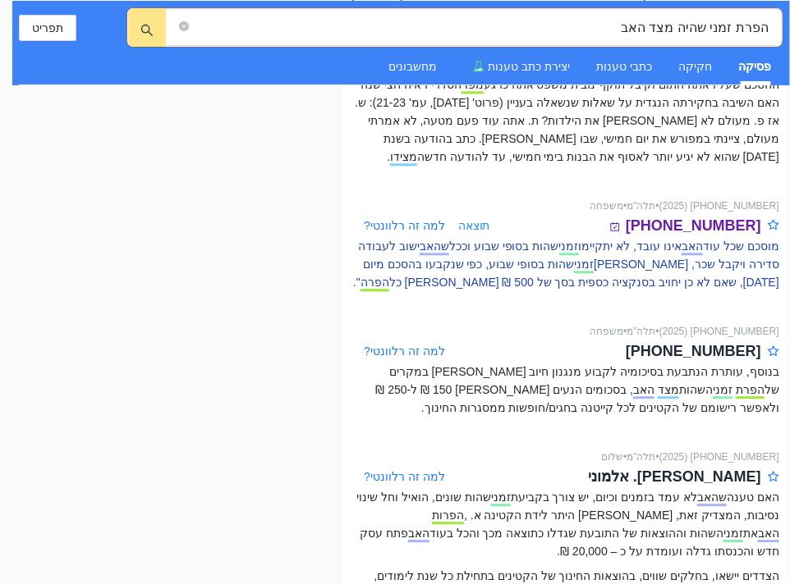
scroll to position [1126, 0]
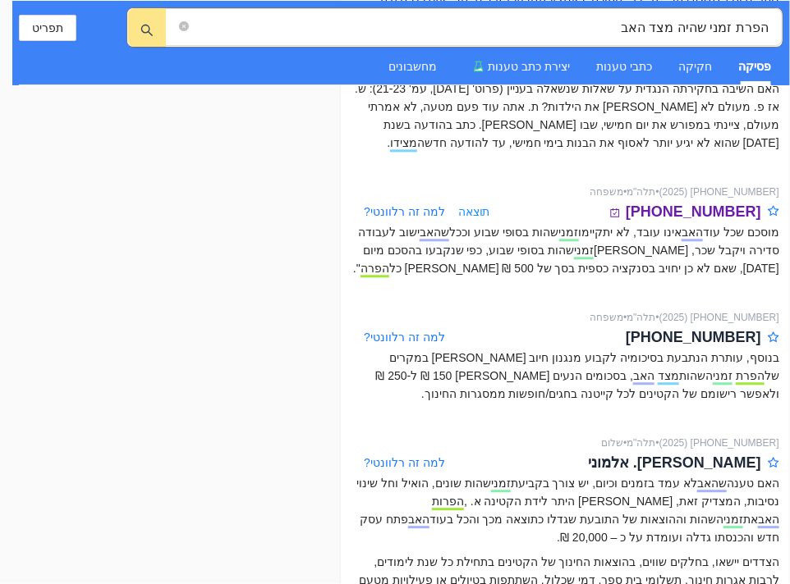
click at [481, 203] on span "תוצאה" at bounding box center [474, 212] width 32 height 18
click at [474, 203] on span "תוצאה" at bounding box center [474, 212] width 32 height 18
click at [410, 147] on p "אשר על כן, נידחית טענתו ביחס להשמטות מהפרוטוקול או טעויות בו ונדחית טענתו לפיה …" at bounding box center [583, 140] width 410 height 54
click at [150, 25] on icon "search" at bounding box center [146, 30] width 13 height 13
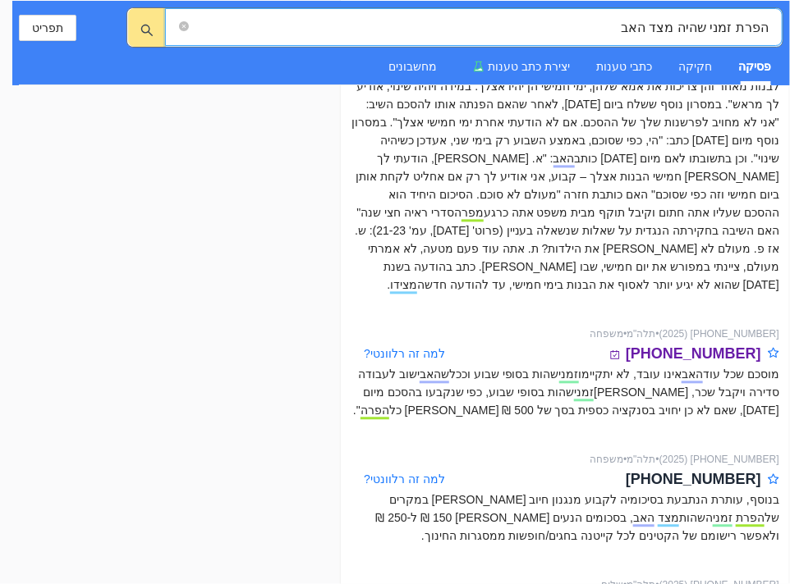
scroll to position [1021, 0]
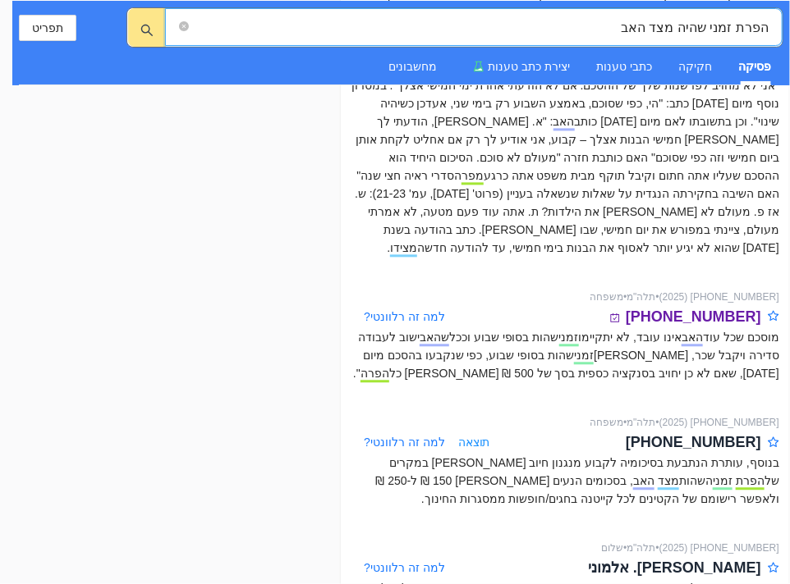
click at [471, 433] on span "תוצאה" at bounding box center [474, 442] width 32 height 18
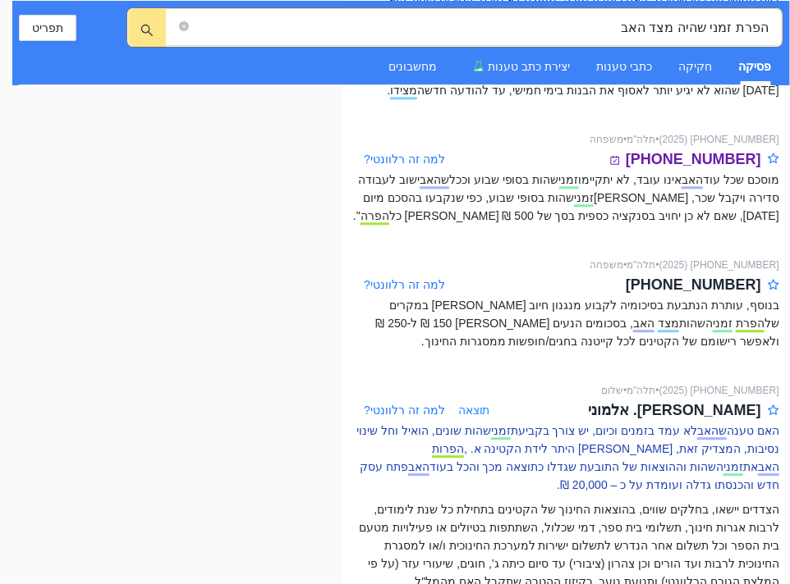
scroll to position [1267, 0]
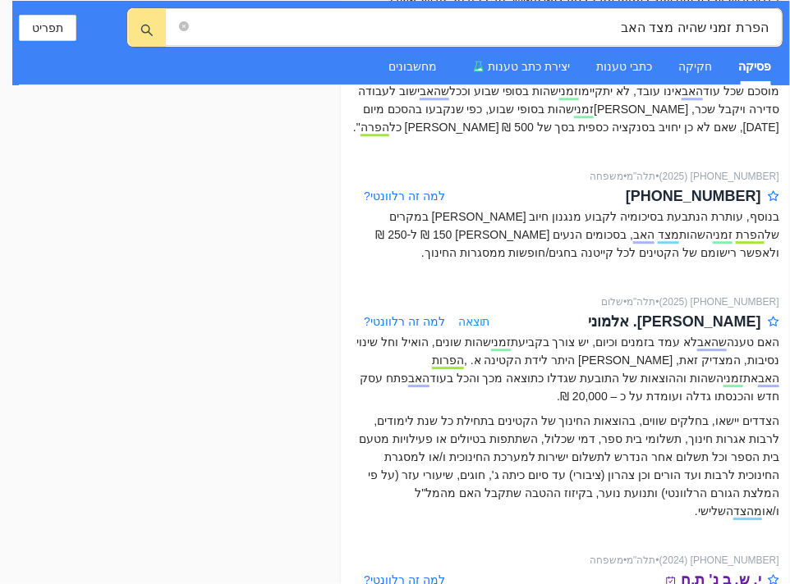
click at [472, 313] on span "תוצאה" at bounding box center [474, 322] width 32 height 18
click at [420, 315] on span "למה זה רלוונטי?" at bounding box center [404, 321] width 81 height 13
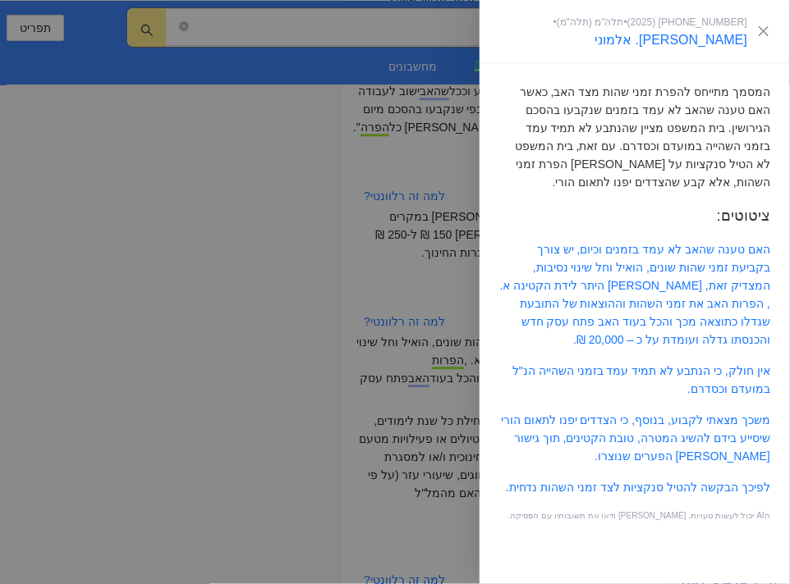
click at [197, 272] on div at bounding box center [395, 292] width 790 height 584
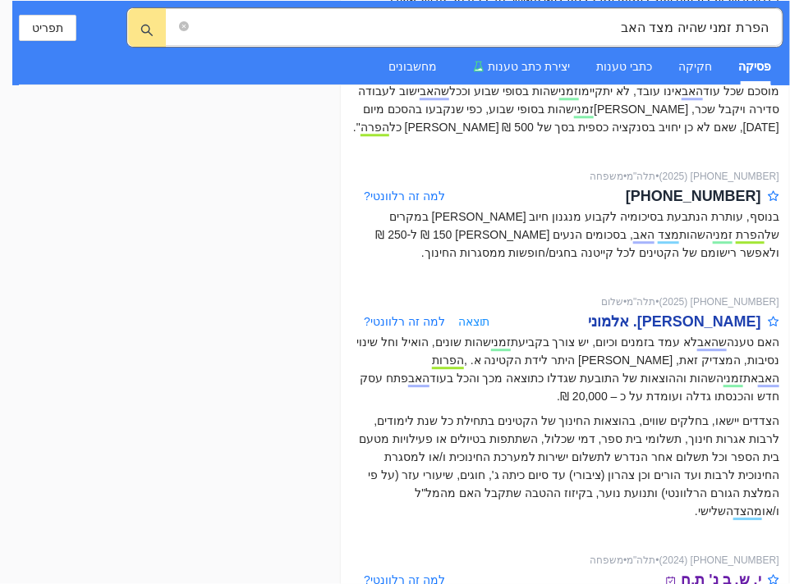
click at [717, 310] on div "פלוני נ. אלמוני" at bounding box center [674, 321] width 173 height 23
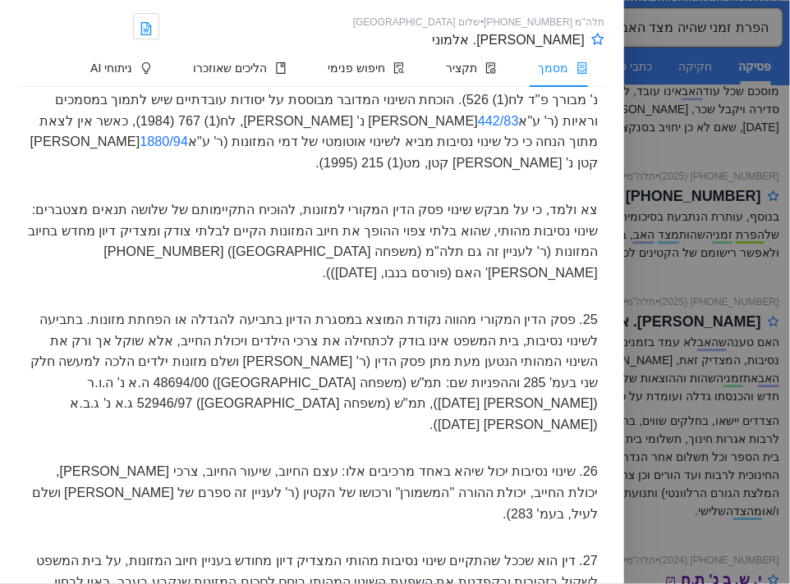
scroll to position [3447, 0]
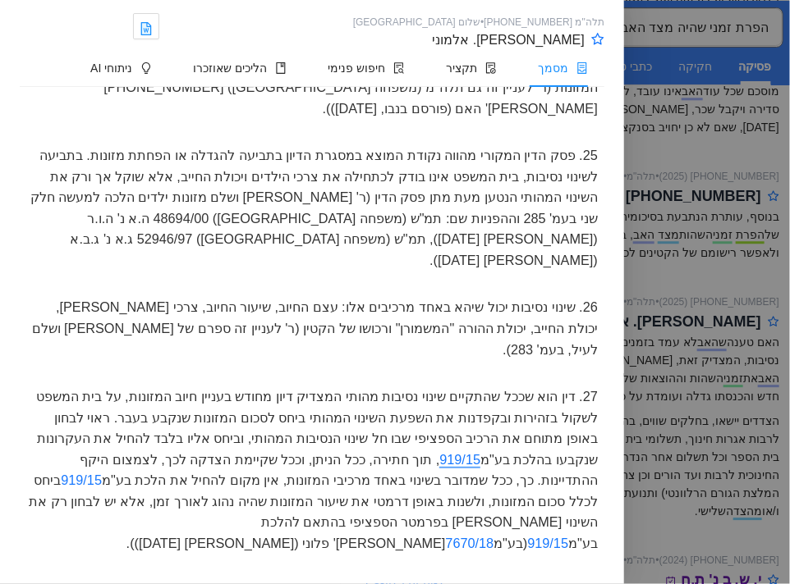
click at [480, 452] on mark "919/15" at bounding box center [459, 460] width 41 height 16
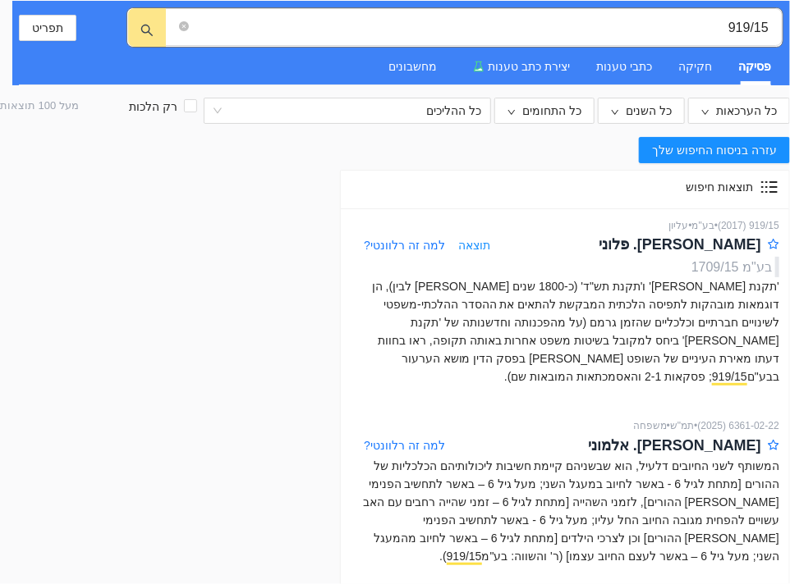
click at [471, 246] on span "תוצאה" at bounding box center [474, 245] width 32 height 18
click at [414, 242] on span "למה זה רלוונטי?" at bounding box center [404, 245] width 81 height 13
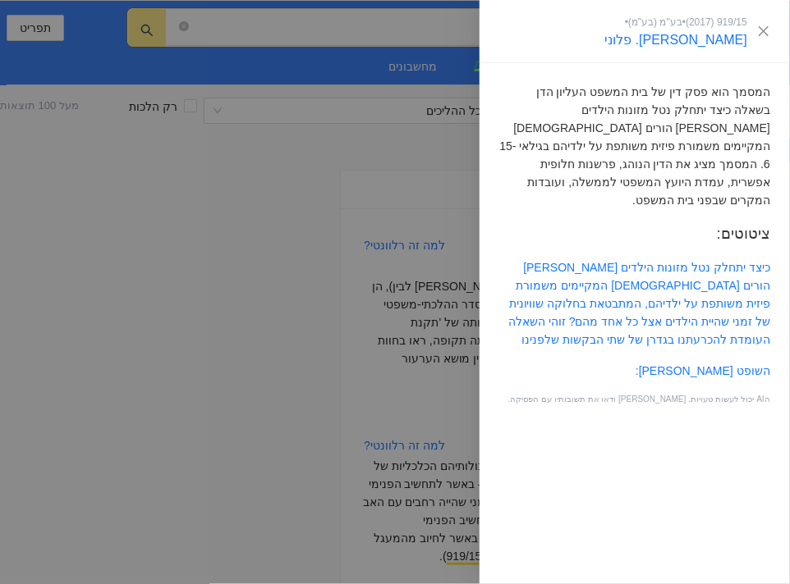
click at [311, 273] on div at bounding box center [395, 292] width 790 height 584
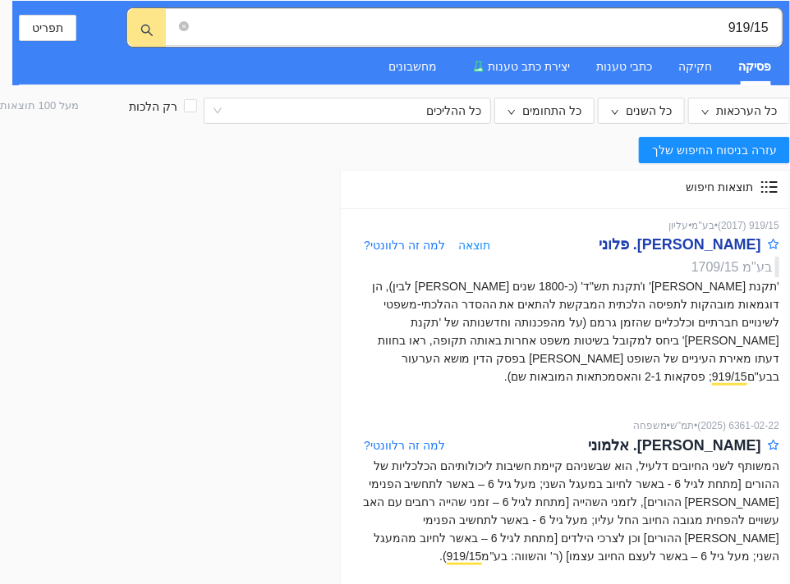
click at [698, 242] on div "[PERSON_NAME]. פלוני" at bounding box center [679, 244] width 163 height 23
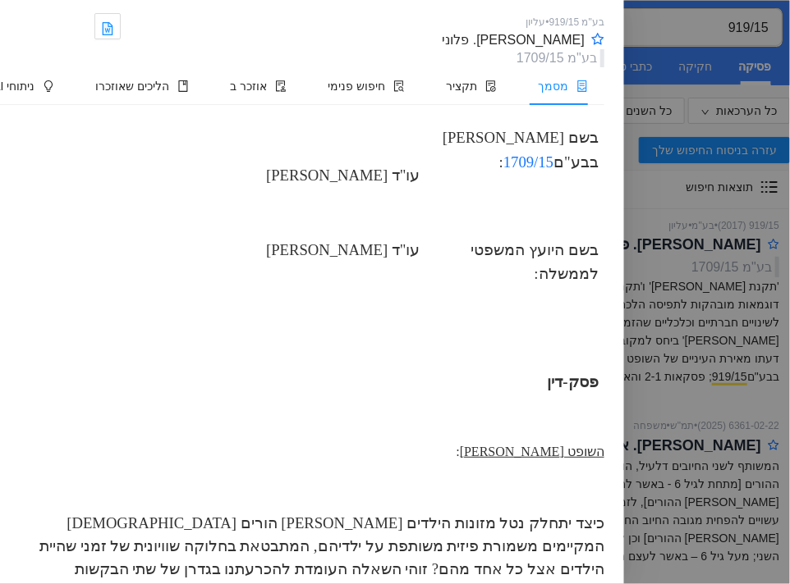
scroll to position [1888, 0]
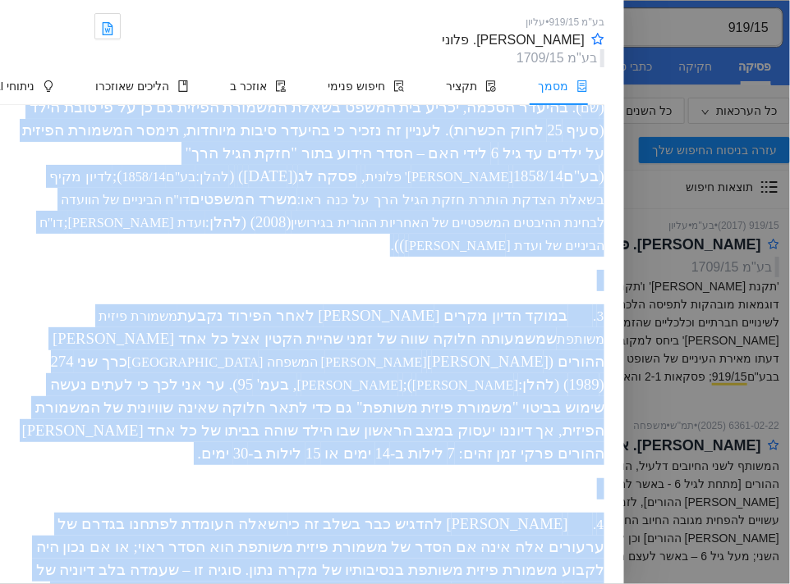
drag, startPoint x: 604, startPoint y: 229, endPoint x: 158, endPoint y: 466, distance: 505.6
click at [158, 466] on div "בע"מ 919/15 עליון בבית המשפט העליון בע"ם 919/15 בע"ם 1709/15 לפני: כבוד המשנה ל…" at bounding box center [312, 344] width 624 height 479
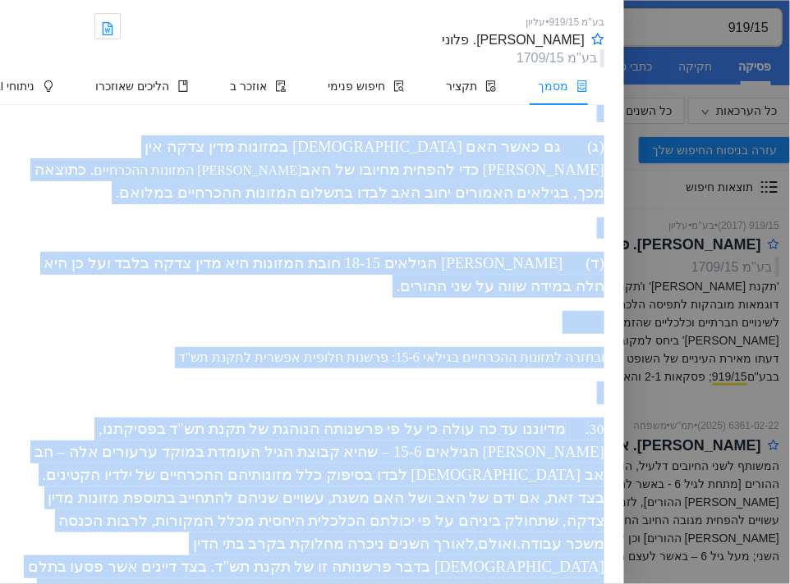
drag, startPoint x: 158, startPoint y: 466, endPoint x: 153, endPoint y: 478, distance: 12.2
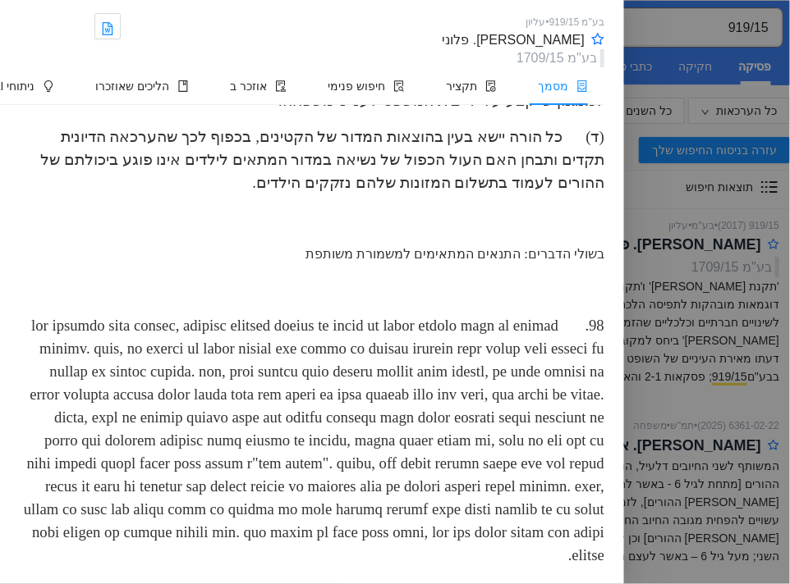
scroll to position [86022, 0]
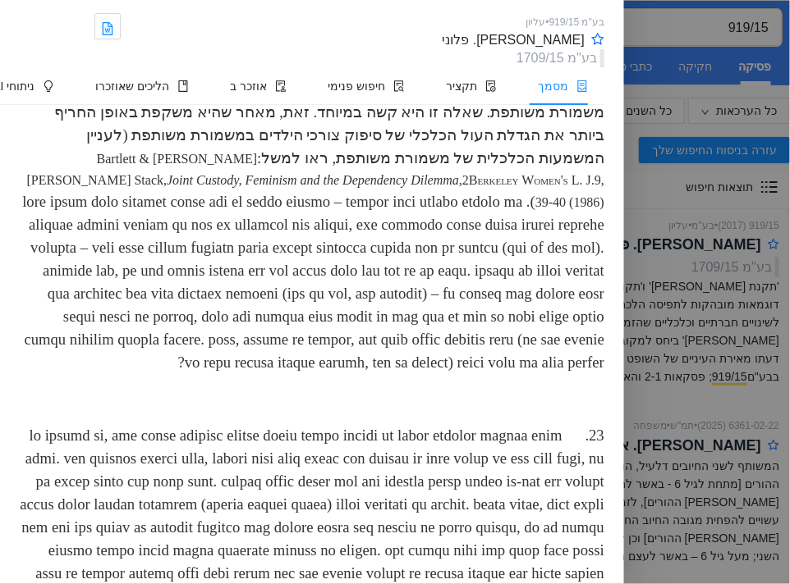
scroll to position [84380, 0]
